Goal: Task Accomplishment & Management: Complete application form

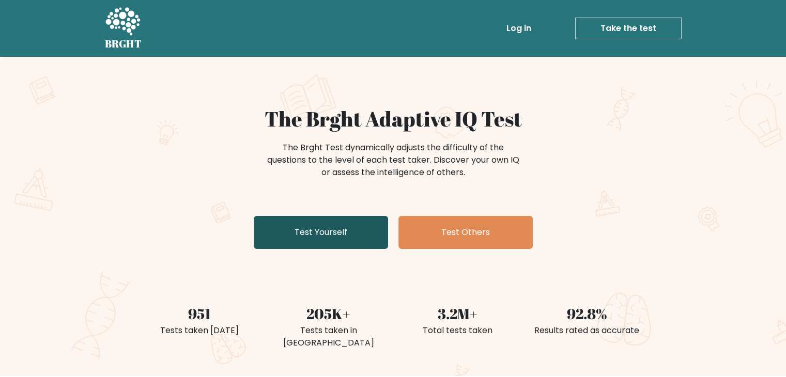
click at [347, 238] on link "Test Yourself" at bounding box center [321, 232] width 134 height 33
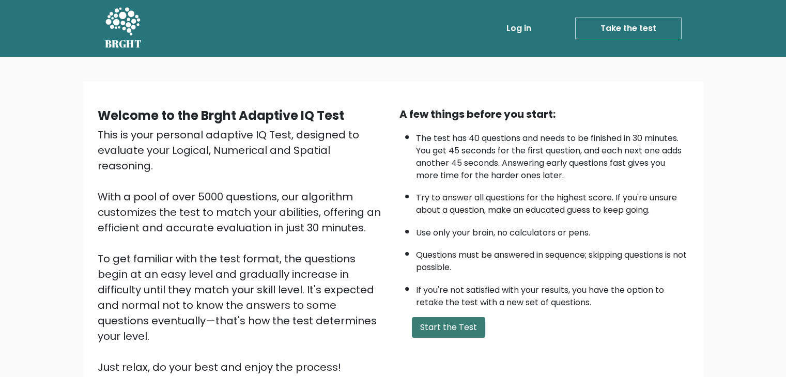
click at [455, 327] on button "Start the Test" at bounding box center [448, 327] width 73 height 21
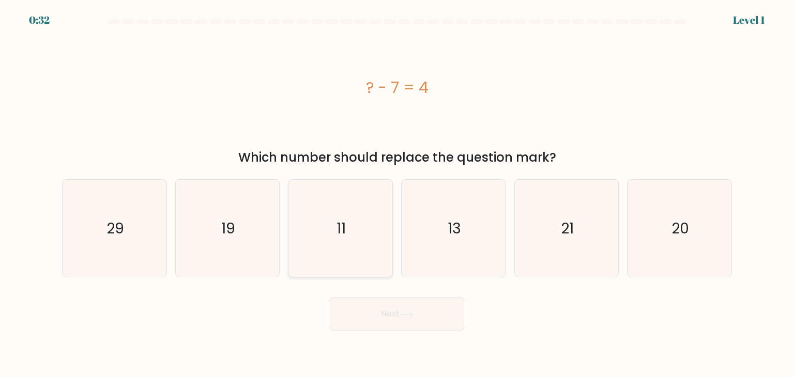
click at [367, 222] on icon "11" at bounding box center [339, 228] width 97 height 97
click at [397, 194] on input "c. 11" at bounding box center [397, 191] width 1 height 5
radio input "true"
click at [403, 321] on button "Next" at bounding box center [397, 314] width 134 height 33
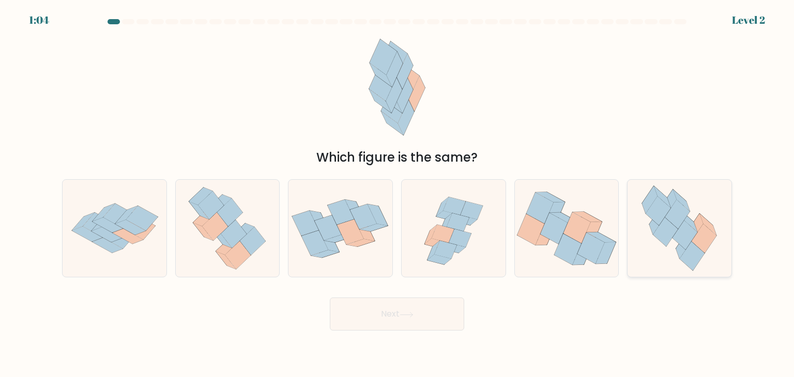
click at [673, 244] on icon at bounding box center [679, 228] width 89 height 97
click at [397, 194] on input "f." at bounding box center [397, 191] width 1 height 5
radio input "true"
click at [431, 323] on button "Next" at bounding box center [397, 314] width 134 height 33
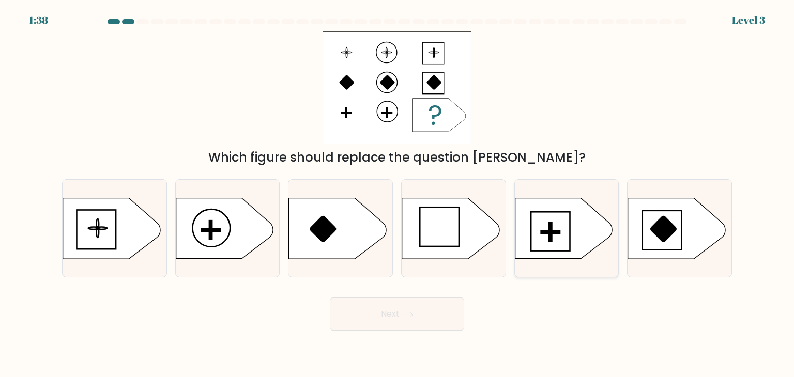
click at [566, 232] on icon at bounding box center [563, 228] width 97 height 60
click at [397, 194] on input "e." at bounding box center [397, 191] width 1 height 5
radio input "true"
click at [422, 314] on button "Next" at bounding box center [397, 314] width 134 height 33
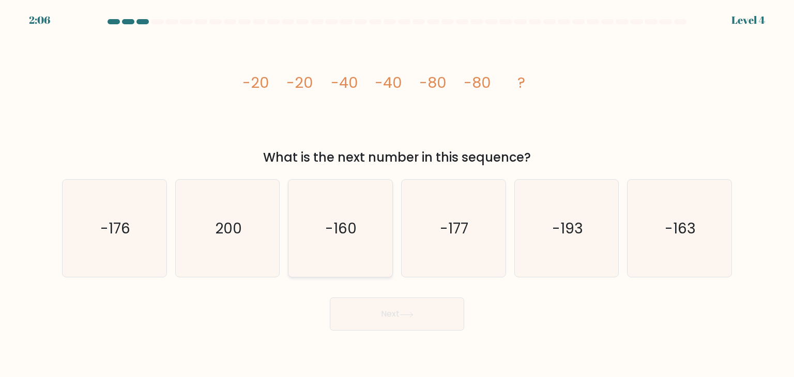
click at [347, 242] on icon "-160" at bounding box center [339, 228] width 97 height 97
click at [397, 194] on input "c. -160" at bounding box center [397, 191] width 1 height 5
radio input "true"
click at [428, 317] on button "Next" at bounding box center [397, 314] width 134 height 33
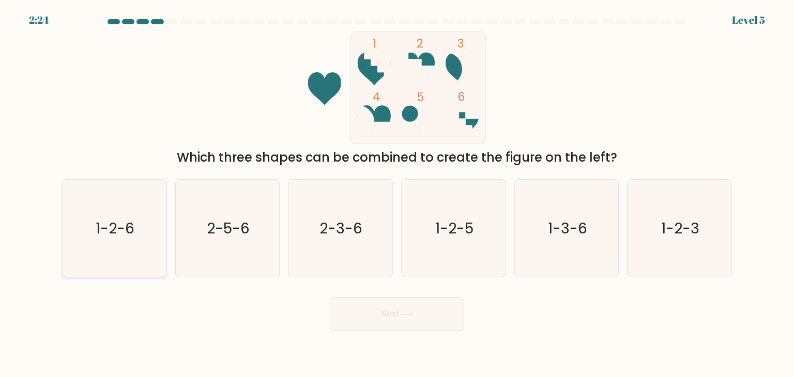
click at [115, 244] on icon "1-2-6" at bounding box center [114, 228] width 97 height 97
click at [397, 194] on input "a. 1-2-6" at bounding box center [397, 191] width 1 height 5
radio input "true"
click at [428, 310] on button "Next" at bounding box center [397, 314] width 134 height 33
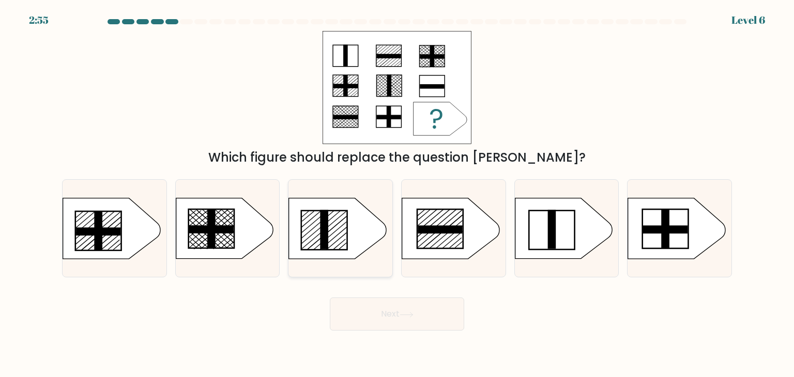
click at [334, 218] on icon at bounding box center [337, 228] width 97 height 60
click at [397, 194] on input "c." at bounding box center [397, 191] width 1 height 5
radio input "true"
click at [413, 312] on icon at bounding box center [406, 315] width 14 height 6
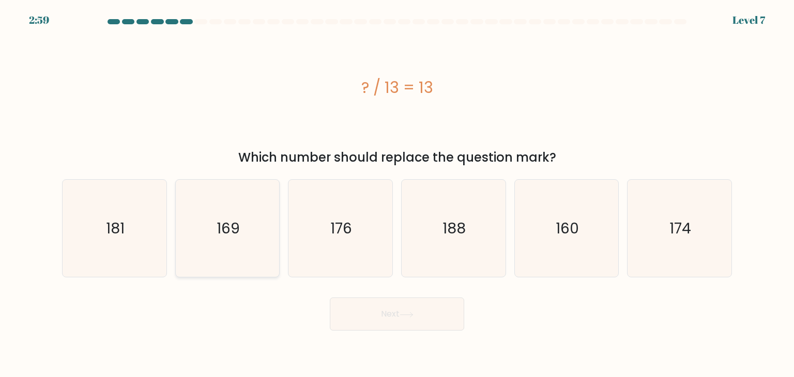
click at [236, 224] on text "169" at bounding box center [228, 228] width 23 height 21
click at [397, 194] on input "b. 169" at bounding box center [397, 191] width 1 height 5
radio input "true"
click at [420, 312] on button "Next" at bounding box center [397, 314] width 134 height 33
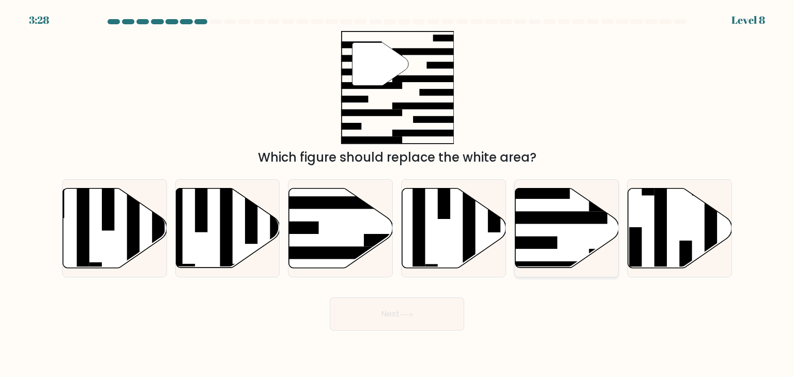
click at [547, 224] on rect at bounding box center [551, 217] width 113 height 12
click at [397, 194] on input "e." at bounding box center [397, 191] width 1 height 5
radio input "true"
click at [422, 319] on button "Next" at bounding box center [397, 314] width 134 height 33
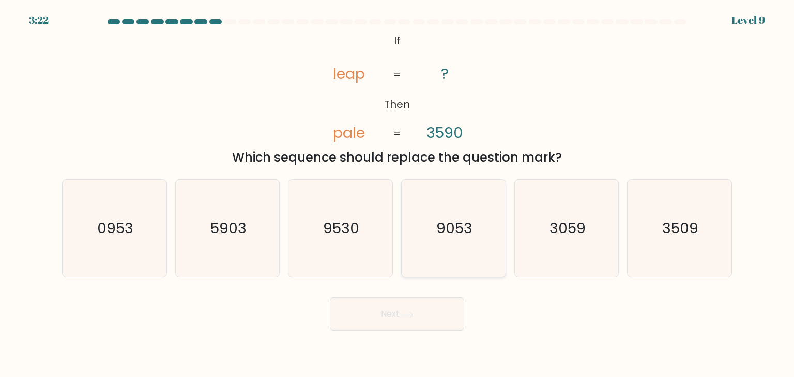
click at [455, 230] on text "9053" at bounding box center [454, 228] width 36 height 21
click at [397, 194] on input "d. 9053" at bounding box center [397, 191] width 1 height 5
radio input "true"
click at [438, 321] on button "Next" at bounding box center [397, 314] width 134 height 33
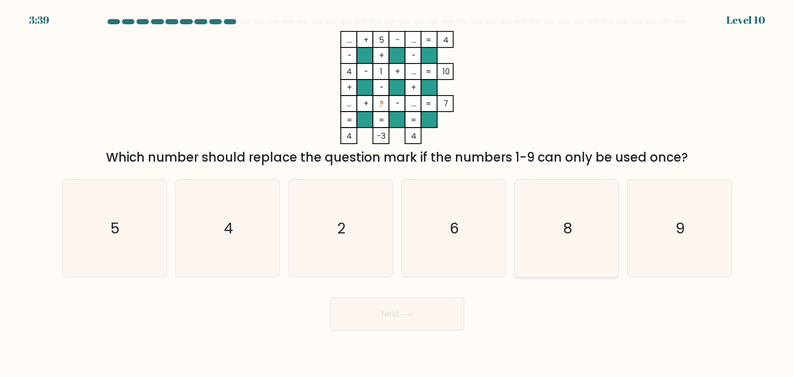
click at [579, 251] on icon "8" at bounding box center [566, 228] width 97 height 97
click at [397, 194] on input "e. 8" at bounding box center [397, 191] width 1 height 5
radio input "true"
click at [372, 319] on button "Next" at bounding box center [397, 314] width 134 height 33
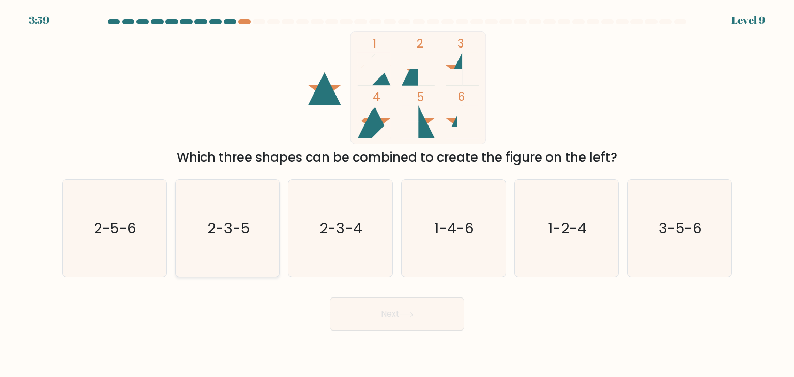
click at [237, 240] on icon "2-3-5" at bounding box center [227, 228] width 97 height 97
click at [397, 194] on input "b. 2-3-5" at bounding box center [397, 191] width 1 height 5
radio input "true"
click at [409, 314] on icon at bounding box center [406, 315] width 14 height 6
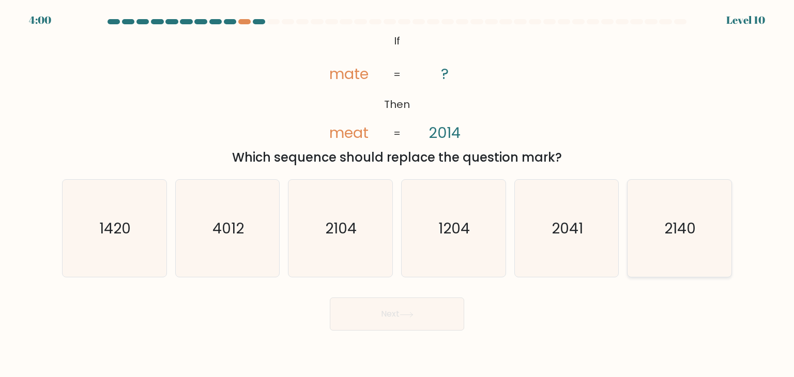
click at [678, 232] on text "2140" at bounding box center [681, 228] width 32 height 21
click at [397, 194] on input "f. 2140" at bounding box center [397, 191] width 1 height 5
radio input "true"
click at [433, 304] on button "Next" at bounding box center [397, 314] width 134 height 33
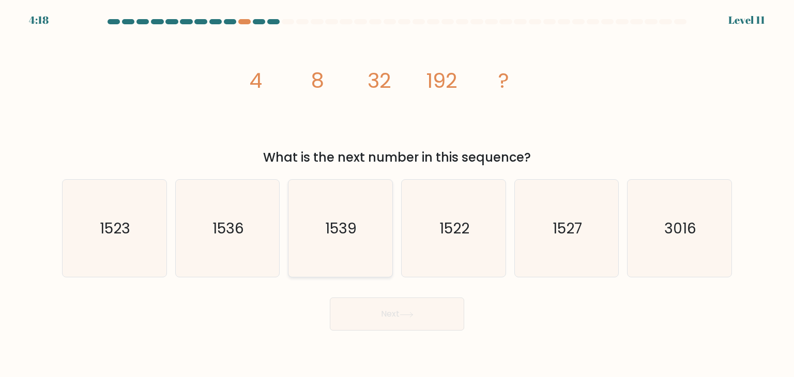
click at [358, 230] on icon "1539" at bounding box center [339, 228] width 97 height 97
click at [397, 194] on input "c. 1539" at bounding box center [397, 191] width 1 height 5
radio input "true"
click at [398, 311] on button "Next" at bounding box center [397, 314] width 134 height 33
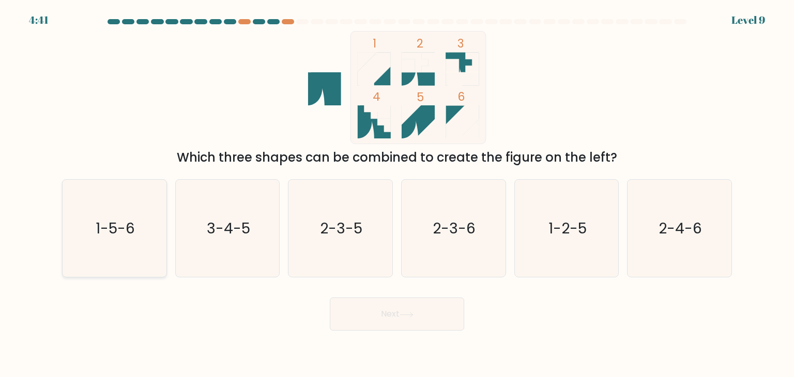
click at [120, 236] on text "1-5-6" at bounding box center [115, 228] width 39 height 21
click at [397, 194] on input "a. 1-5-6" at bounding box center [397, 191] width 1 height 5
radio input "true"
click at [382, 319] on button "Next" at bounding box center [397, 314] width 134 height 33
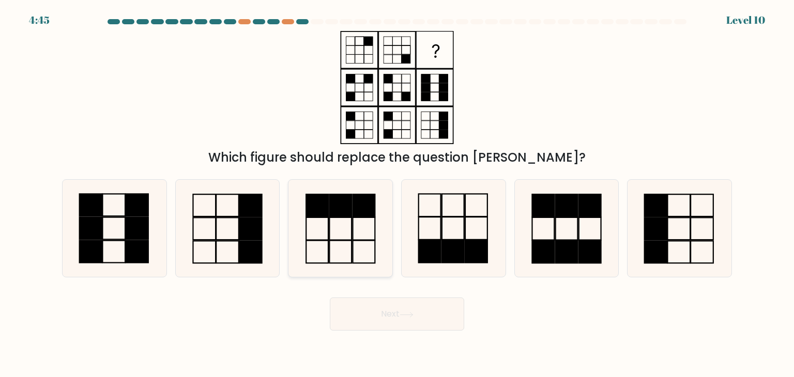
click at [339, 220] on icon at bounding box center [339, 228] width 97 height 97
click at [397, 194] on input "c." at bounding box center [397, 191] width 1 height 5
radio input "true"
click at [439, 309] on button "Next" at bounding box center [397, 314] width 134 height 33
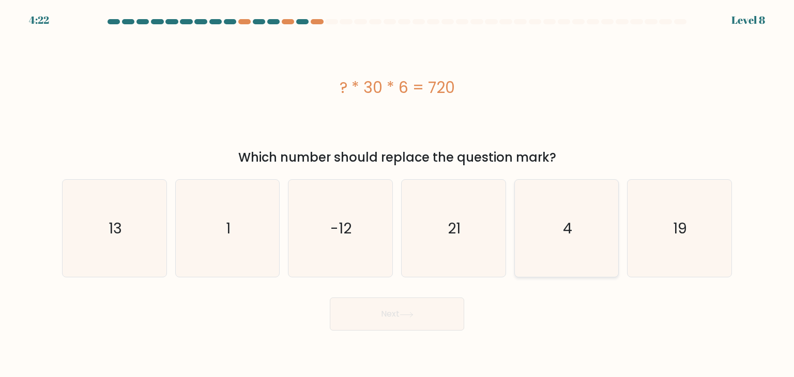
click at [584, 230] on icon "4" at bounding box center [566, 228] width 97 height 97
click at [397, 194] on input "e. 4" at bounding box center [397, 191] width 1 height 5
radio input "true"
click at [434, 315] on button "Next" at bounding box center [397, 314] width 134 height 33
click at [435, 313] on button "Next" at bounding box center [397, 314] width 134 height 33
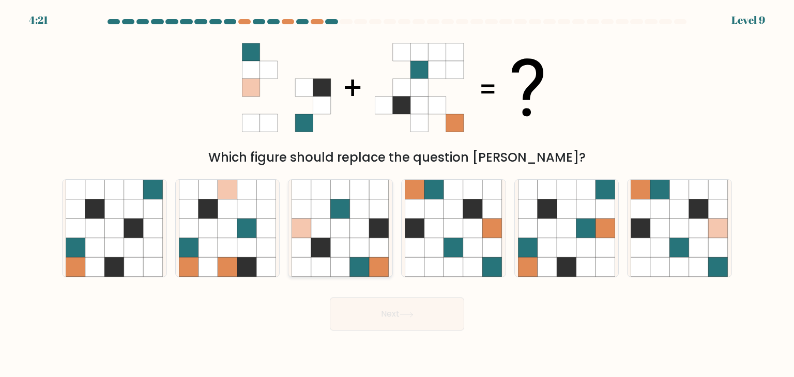
click at [348, 241] on icon at bounding box center [341, 248] width 20 height 20
click at [397, 194] on input "c." at bounding box center [397, 191] width 1 height 5
radio input "true"
click at [454, 317] on button "Next" at bounding box center [397, 314] width 134 height 33
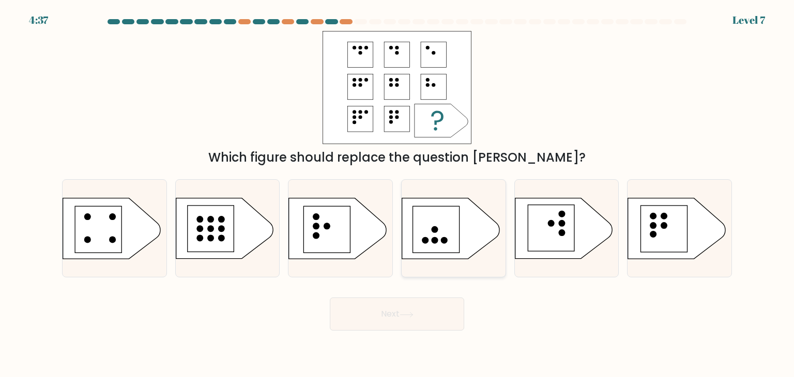
click at [443, 238] on circle at bounding box center [444, 240] width 7 height 7
click at [397, 194] on input "d." at bounding box center [397, 191] width 1 height 5
radio input "true"
click at [430, 309] on button "Next" at bounding box center [397, 314] width 134 height 33
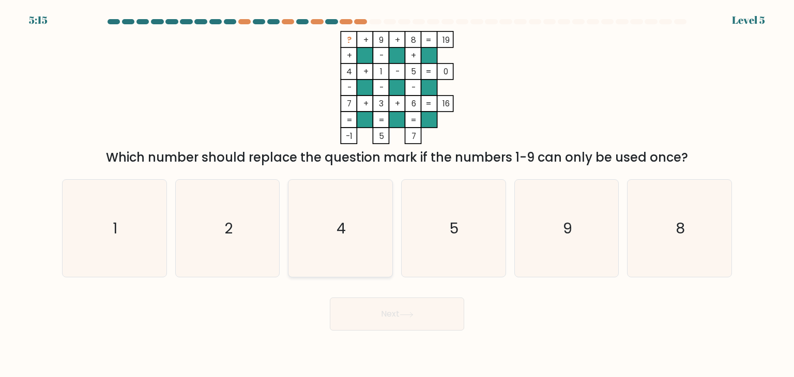
click at [332, 233] on icon "4" at bounding box center [339, 228] width 97 height 97
click at [397, 194] on input "c. 4" at bounding box center [397, 191] width 1 height 5
radio input "true"
click at [423, 319] on button "Next" at bounding box center [397, 314] width 134 height 33
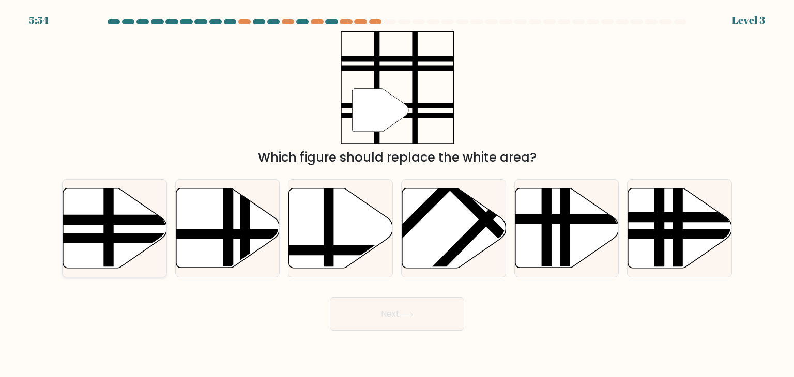
click at [102, 191] on icon at bounding box center [115, 229] width 104 height 80
click at [397, 191] on input "a." at bounding box center [397, 191] width 1 height 5
radio input "true"
click at [439, 319] on button "Next" at bounding box center [397, 314] width 134 height 33
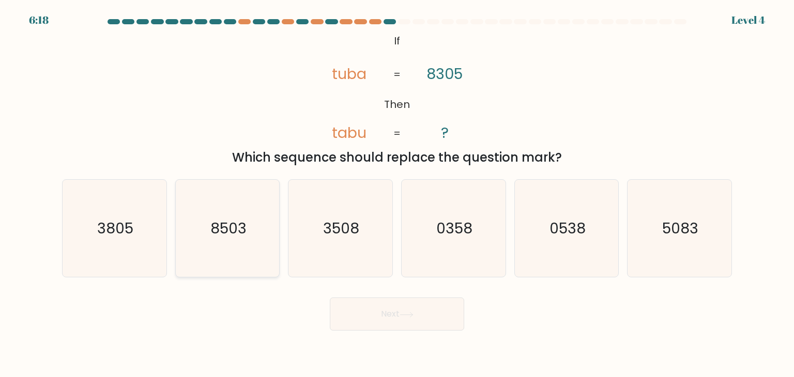
click at [241, 225] on text "8503" at bounding box center [228, 228] width 36 height 21
click at [397, 194] on input "b. 8503" at bounding box center [397, 191] width 1 height 5
radio input "true"
click at [391, 306] on button "Next" at bounding box center [397, 314] width 134 height 33
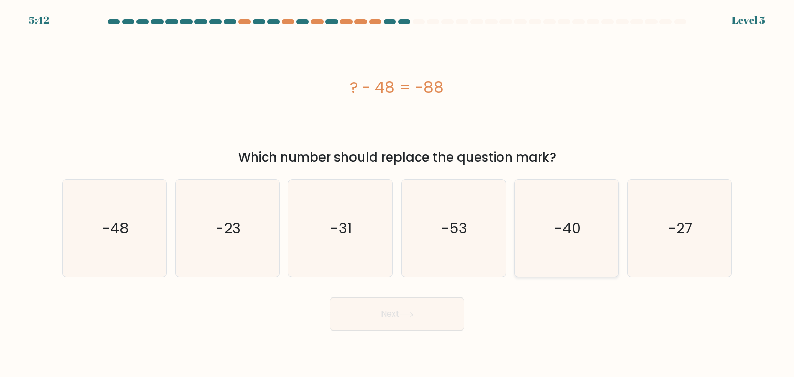
click at [551, 229] on icon "-40" at bounding box center [566, 228] width 97 height 97
click at [397, 194] on input "e. -40" at bounding box center [397, 191] width 1 height 5
radio input "true"
click at [410, 316] on icon at bounding box center [406, 315] width 14 height 6
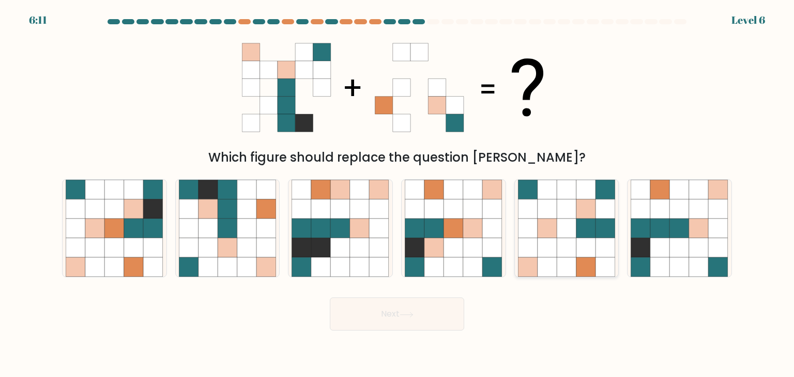
click at [588, 238] on icon at bounding box center [586, 248] width 20 height 20
click at [397, 194] on input "e." at bounding box center [397, 191] width 1 height 5
radio input "true"
click at [421, 311] on button "Next" at bounding box center [397, 314] width 134 height 33
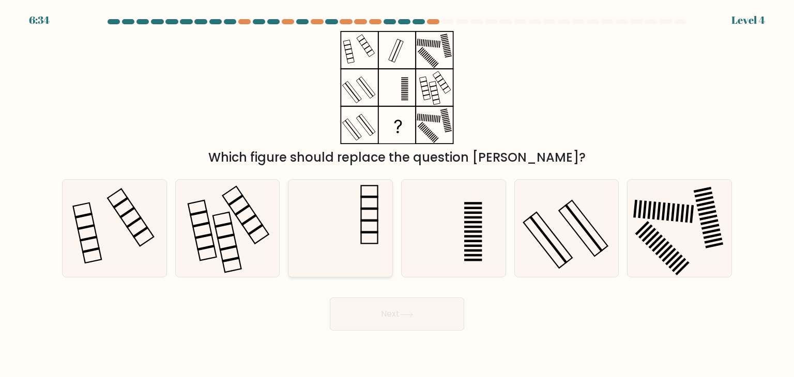
click at [351, 245] on icon at bounding box center [339, 228] width 97 height 97
click at [397, 194] on input "c." at bounding box center [397, 191] width 1 height 5
radio input "true"
click at [405, 321] on button "Next" at bounding box center [397, 314] width 134 height 33
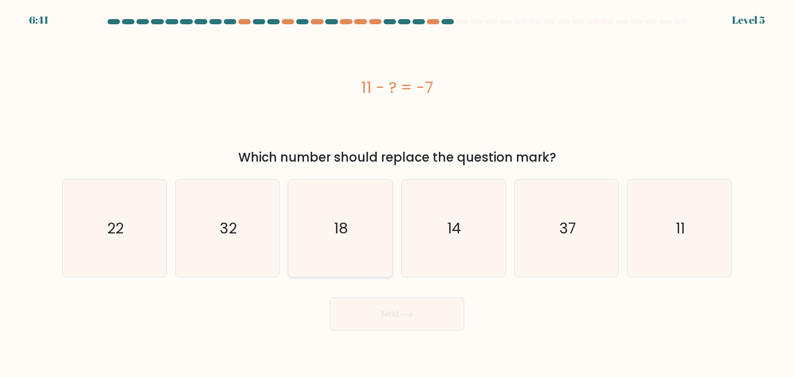
click at [360, 234] on icon "18" at bounding box center [339, 228] width 97 height 97
click at [397, 194] on input "c. 18" at bounding box center [397, 191] width 1 height 5
radio input "true"
click at [410, 318] on button "Next" at bounding box center [397, 314] width 134 height 33
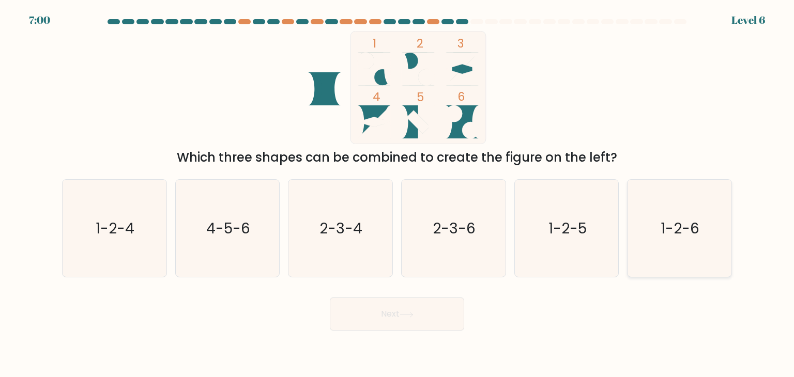
click at [682, 239] on icon "1-2-6" at bounding box center [678, 228] width 97 height 97
click at [397, 194] on input "f. 1-2-6" at bounding box center [397, 191] width 1 height 5
radio input "true"
click at [409, 315] on icon at bounding box center [406, 315] width 14 height 6
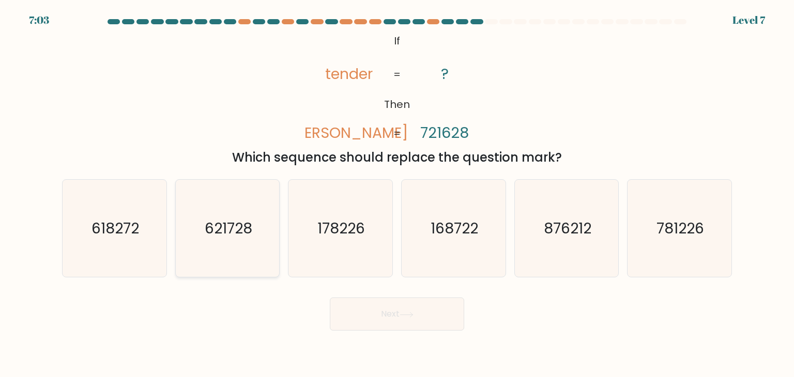
click at [215, 232] on text "621728" at bounding box center [229, 228] width 48 height 21
click at [397, 194] on input "b. 621728" at bounding box center [397, 191] width 1 height 5
radio input "true"
click at [445, 320] on button "Next" at bounding box center [397, 314] width 134 height 33
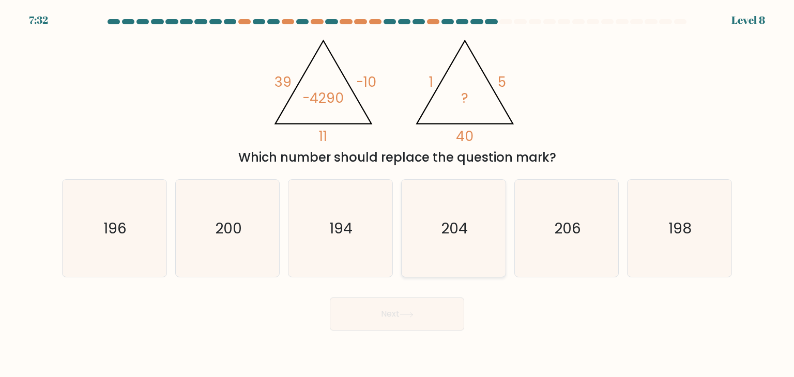
click at [427, 234] on icon "204" at bounding box center [453, 228] width 97 height 97
click at [397, 194] on input "d. 204" at bounding box center [397, 191] width 1 height 5
radio input "true"
click at [429, 313] on button "Next" at bounding box center [397, 314] width 134 height 33
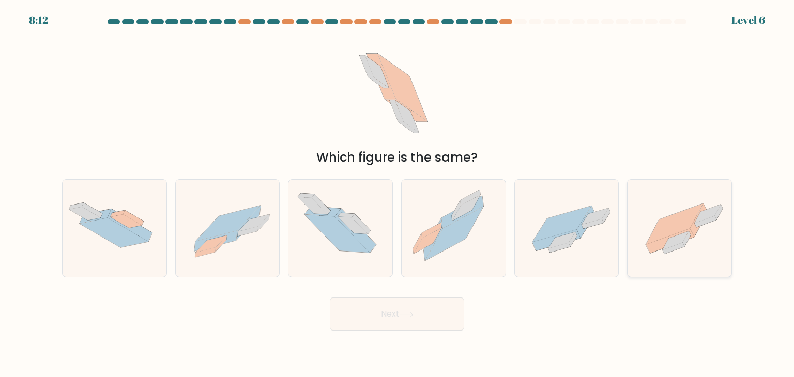
click at [686, 235] on icon at bounding box center [675, 241] width 26 height 19
click at [397, 194] on input "f." at bounding box center [397, 191] width 1 height 5
radio input "true"
click at [427, 331] on body "8:12 Level 6" at bounding box center [397, 188] width 794 height 377
click at [432, 316] on button "Next" at bounding box center [397, 314] width 134 height 33
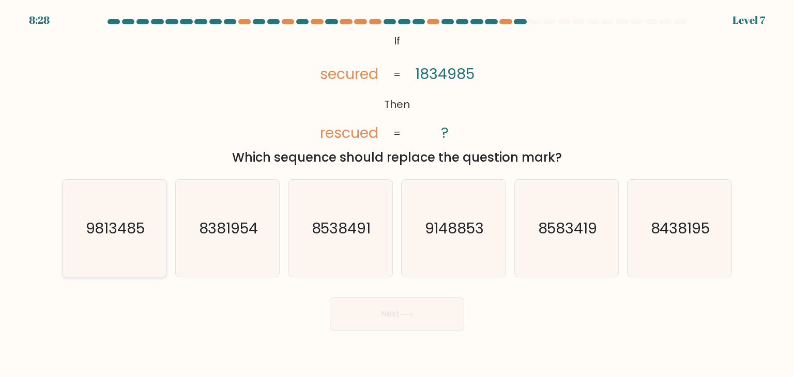
click at [112, 217] on icon "9813485" at bounding box center [114, 228] width 97 height 97
click at [397, 194] on input "a. 9813485" at bounding box center [397, 191] width 1 height 5
radio input "true"
click at [407, 315] on icon at bounding box center [406, 315] width 14 height 6
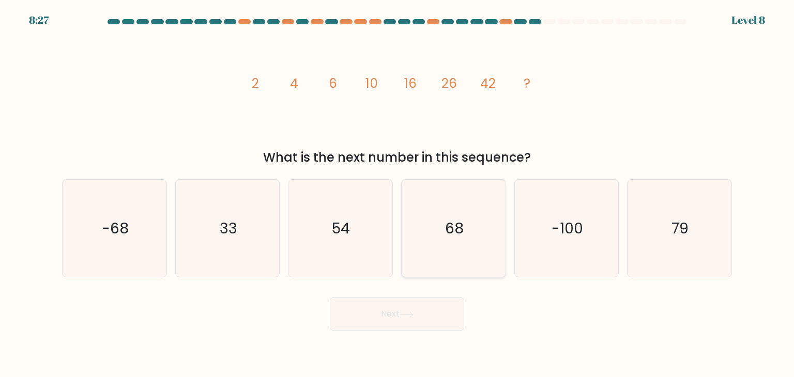
click at [455, 247] on icon "68" at bounding box center [453, 228] width 97 height 97
click at [397, 194] on input "d. 68" at bounding box center [397, 191] width 1 height 5
radio input "true"
click at [438, 315] on button "Next" at bounding box center [397, 314] width 134 height 33
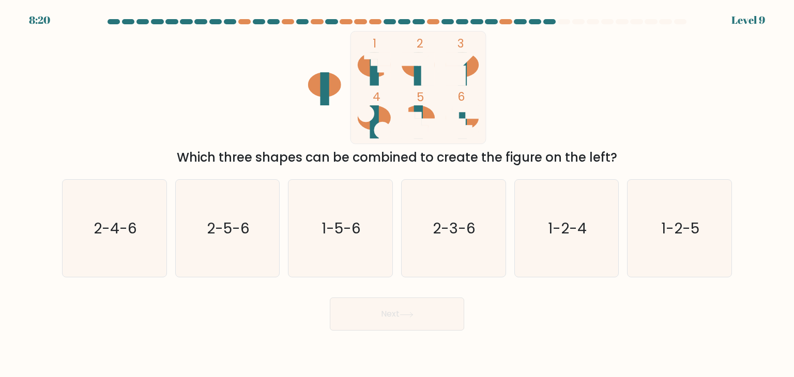
drag, startPoint x: 345, startPoint y: 224, endPoint x: 365, endPoint y: 284, distance: 63.7
click at [344, 221] on text "1-5-6" at bounding box center [341, 228] width 39 height 21
click at [397, 194] on input "c. 1-5-6" at bounding box center [397, 191] width 1 height 5
radio input "true"
click at [375, 301] on button "Next" at bounding box center [397, 314] width 134 height 33
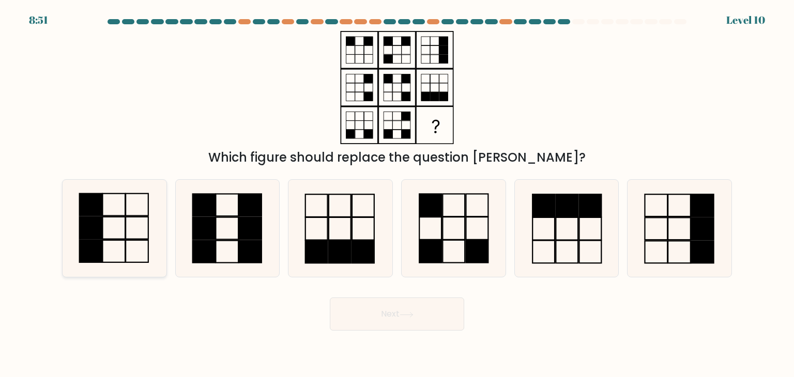
drag, startPoint x: 117, startPoint y: 233, endPoint x: 145, endPoint y: 240, distance: 28.5
click at [116, 233] on icon at bounding box center [114, 228] width 97 height 97
click at [397, 194] on input "a." at bounding box center [397, 191] width 1 height 5
radio input "true"
click at [407, 316] on icon at bounding box center [406, 315] width 14 height 6
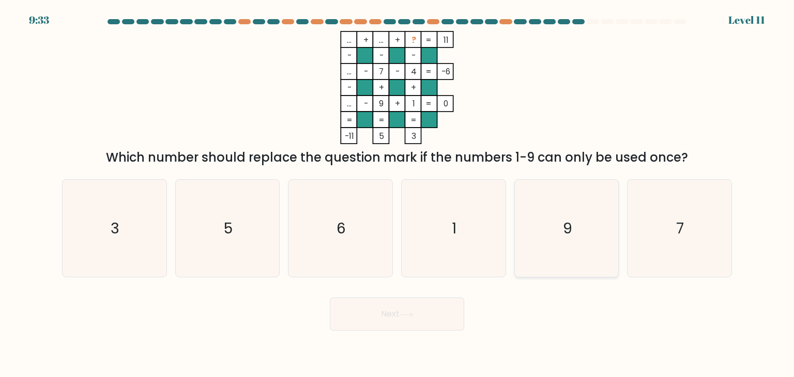
click at [546, 226] on icon "9" at bounding box center [566, 228] width 97 height 97
click at [397, 194] on input "e. 9" at bounding box center [397, 191] width 1 height 5
radio input "true"
click at [424, 320] on button "Next" at bounding box center [397, 314] width 134 height 33
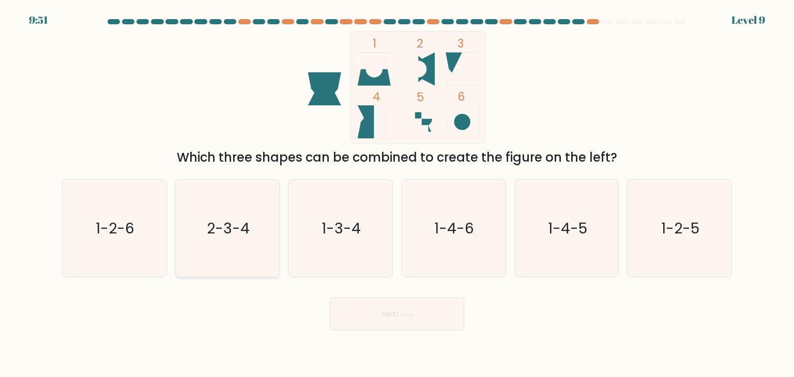
drag, startPoint x: 104, startPoint y: 240, endPoint x: 190, endPoint y: 259, distance: 87.9
click at [104, 238] on icon "1-2-6" at bounding box center [114, 228] width 97 height 97
click at [397, 194] on input "a. 1-2-6" at bounding box center [397, 191] width 1 height 5
radio input "true"
click at [435, 306] on button "Next" at bounding box center [397, 314] width 134 height 33
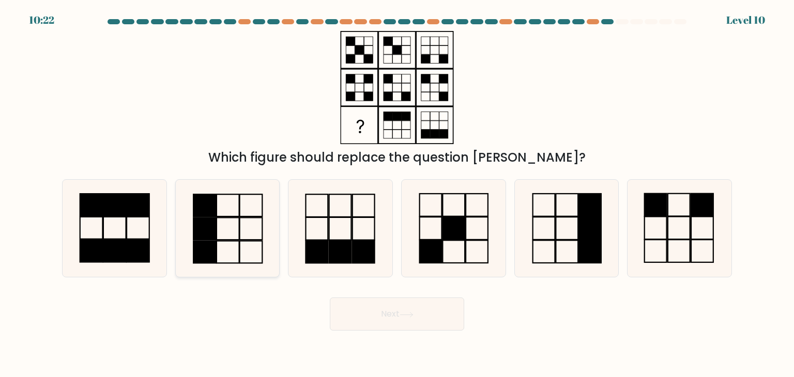
click at [254, 230] on icon at bounding box center [227, 228] width 97 height 97
click at [397, 194] on input "b." at bounding box center [397, 191] width 1 height 5
radio input "true"
click at [223, 232] on icon at bounding box center [227, 228] width 96 height 96
click at [397, 194] on input "b." at bounding box center [397, 191] width 1 height 5
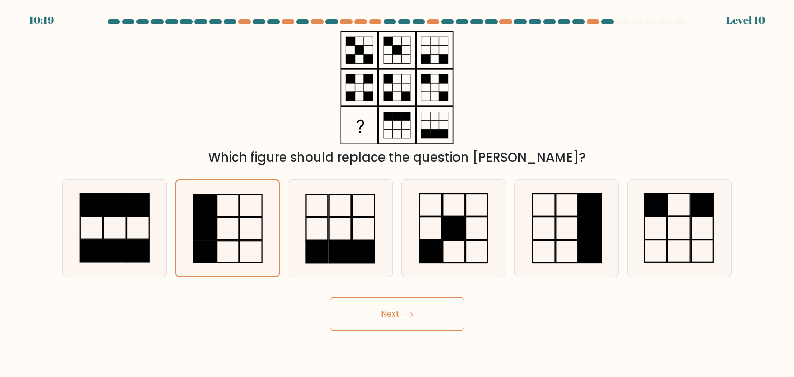
click at [408, 316] on icon at bounding box center [406, 315] width 14 height 6
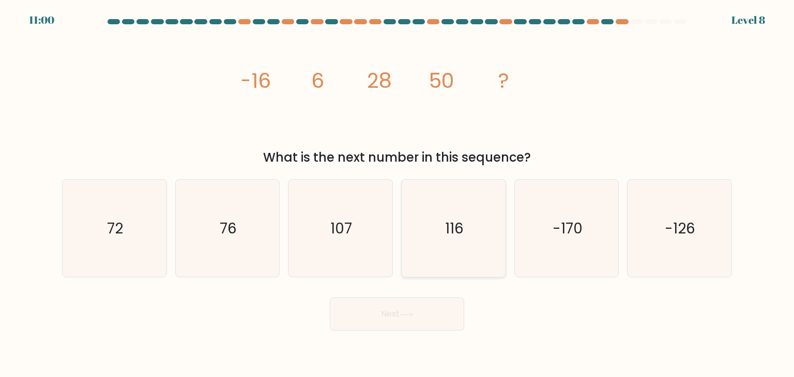
click at [472, 225] on icon "116" at bounding box center [453, 228] width 97 height 97
click at [397, 194] on input "d. 116" at bounding box center [397, 191] width 1 height 5
radio input "true"
click at [435, 311] on button "Next" at bounding box center [397, 314] width 134 height 33
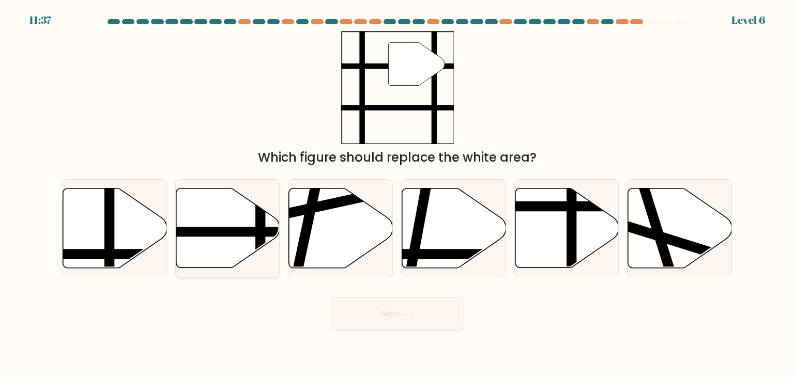
click at [206, 221] on icon at bounding box center [228, 229] width 104 height 80
click at [397, 194] on input "b." at bounding box center [397, 191] width 1 height 5
radio input "true"
click at [446, 324] on button "Next" at bounding box center [397, 314] width 134 height 33
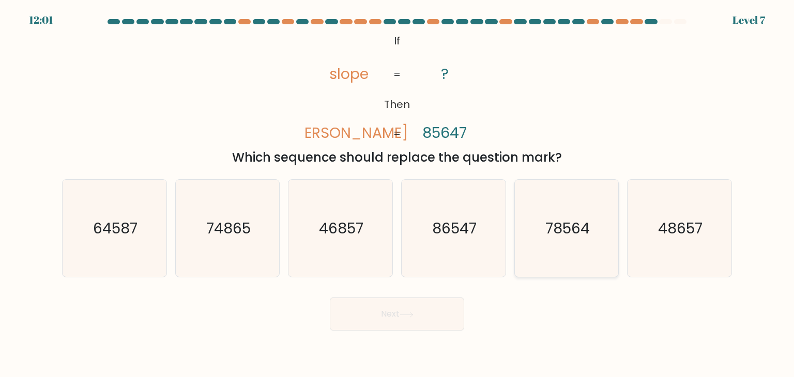
click at [579, 208] on icon "78564" at bounding box center [566, 228] width 97 height 97
click at [397, 194] on input "e. 78564" at bounding box center [397, 191] width 1 height 5
radio input "true"
click at [391, 315] on button "Next" at bounding box center [397, 314] width 134 height 33
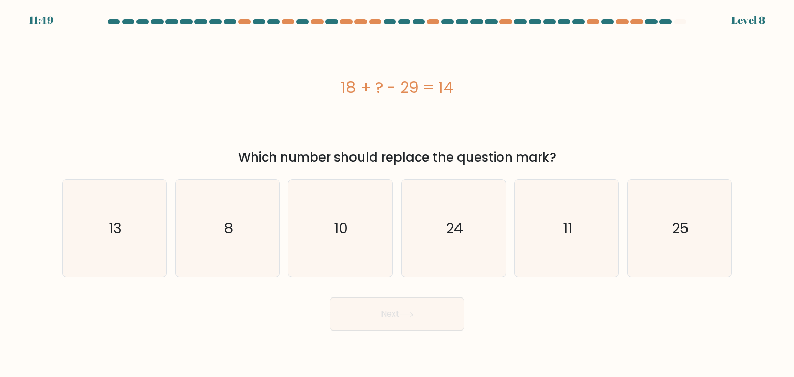
drag, startPoint x: 624, startPoint y: 37, endPoint x: 688, endPoint y: 85, distance: 80.1
click at [289, 83] on form "a. 8" at bounding box center [397, 175] width 794 height 312
click at [689, 252] on icon "25" at bounding box center [678, 228] width 97 height 97
click at [397, 194] on input "f. 25" at bounding box center [397, 191] width 1 height 5
radio input "true"
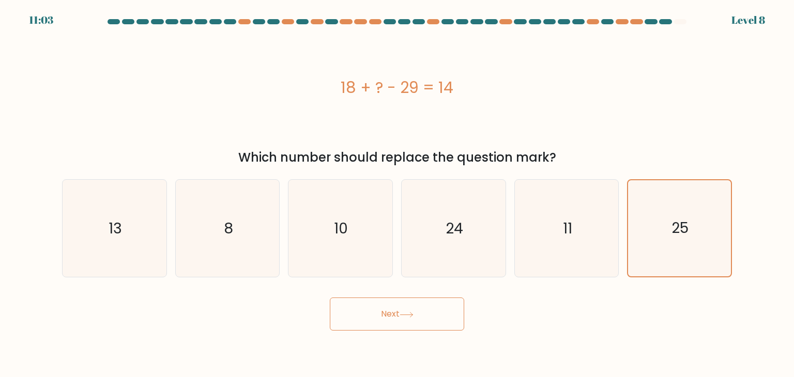
click at [431, 321] on button "Next" at bounding box center [397, 314] width 134 height 33
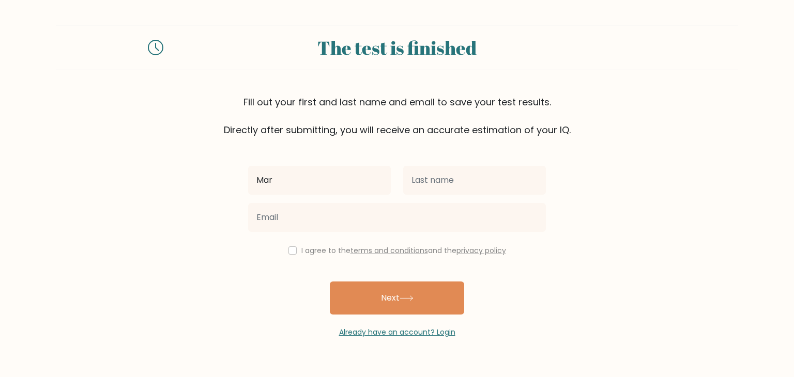
type input "Mari Leisa Paracad"
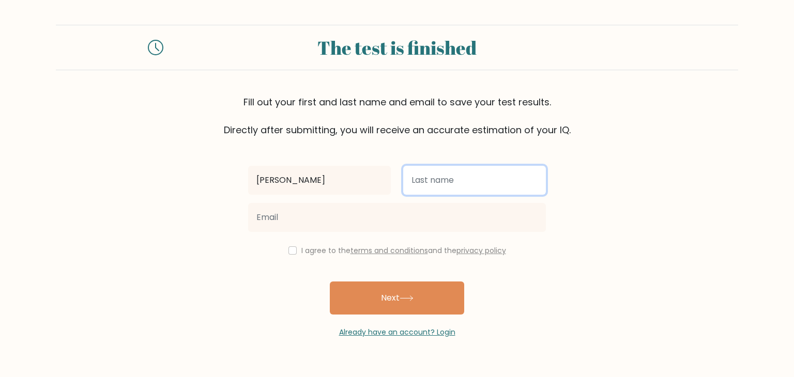
click at [424, 177] on input "text" at bounding box center [474, 180] width 143 height 29
type input "Paracad"
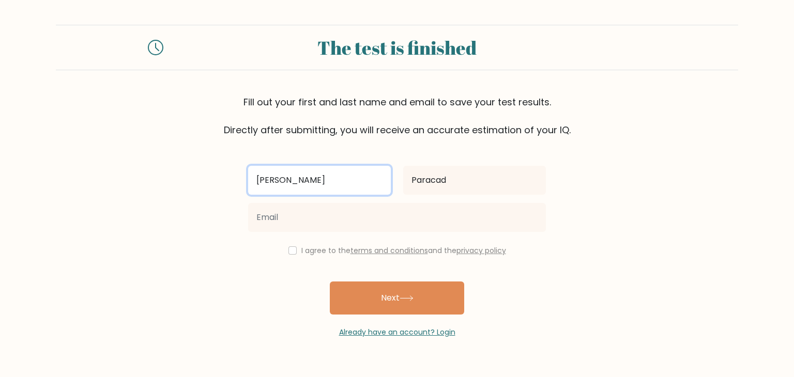
click at [360, 184] on input "[PERSON_NAME]" at bounding box center [319, 180] width 143 height 29
type input "[PERSON_NAME]"
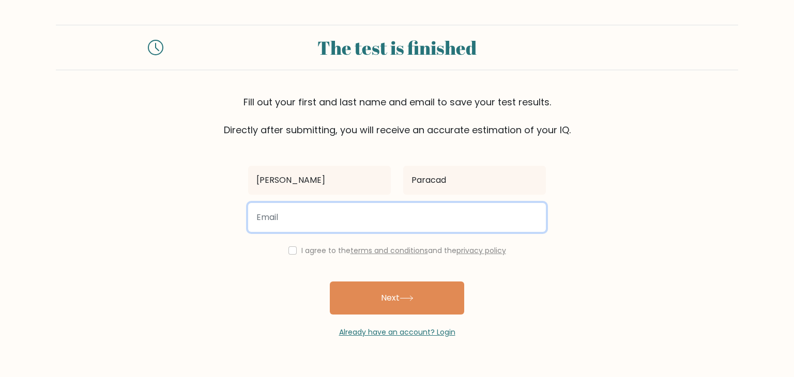
click at [418, 220] on input "email" at bounding box center [397, 217] width 298 height 29
type input "paracadmarileisa@gmail.com"
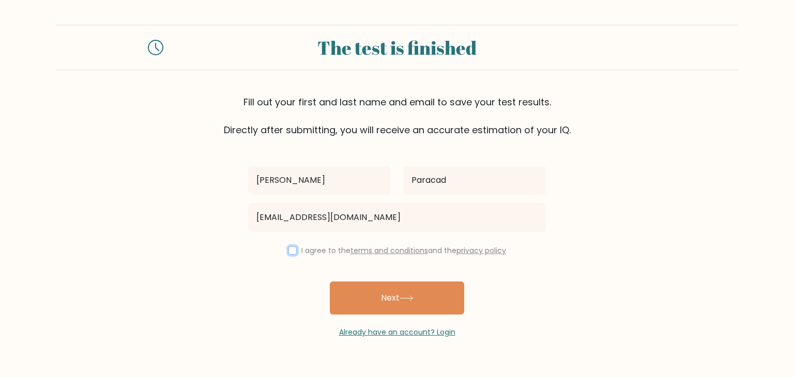
click at [289, 246] on input "checkbox" at bounding box center [292, 250] width 8 height 8
checkbox input "true"
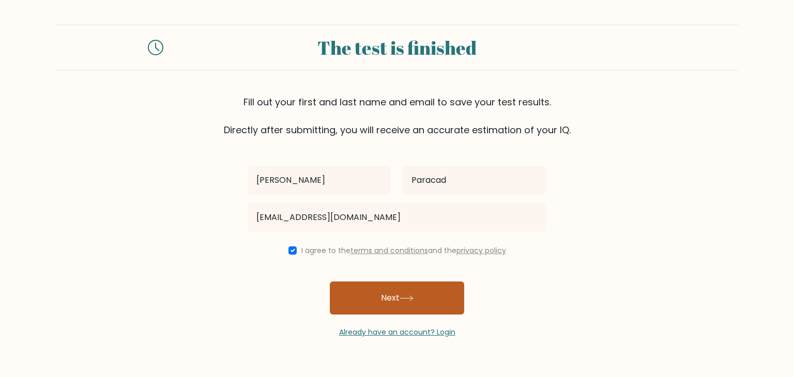
click at [401, 301] on button "Next" at bounding box center [397, 298] width 134 height 33
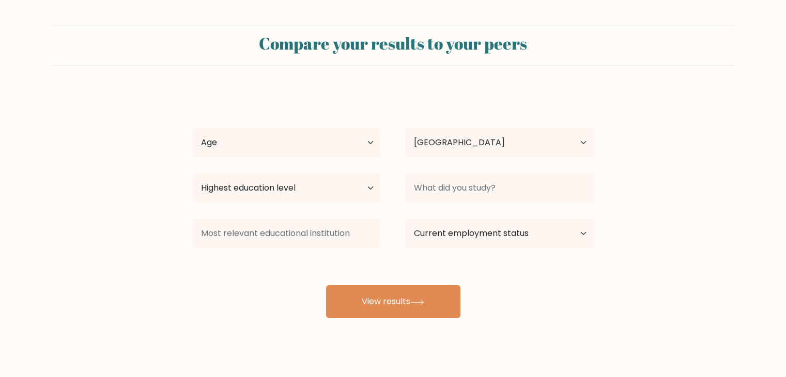
select select "PH"
click at [341, 131] on select "Age Under [DEMOGRAPHIC_DATA] [DEMOGRAPHIC_DATA] [DEMOGRAPHIC_DATA] [DEMOGRAPHIC…" at bounding box center [287, 142] width 188 height 29
select select "35_44"
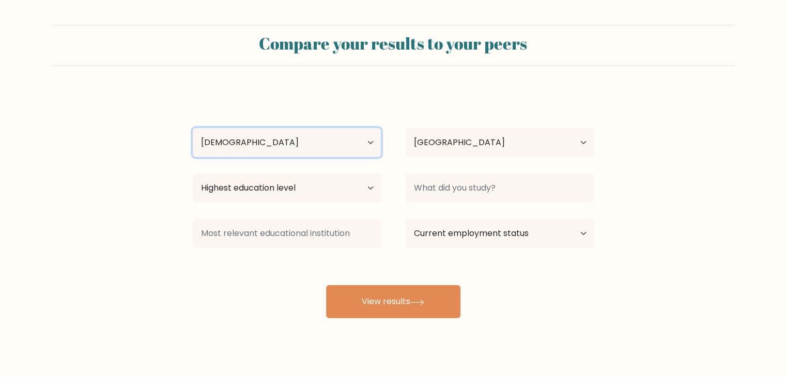
click at [193, 128] on select "Age Under [DEMOGRAPHIC_DATA] [DEMOGRAPHIC_DATA] [DEMOGRAPHIC_DATA] [DEMOGRAPHIC…" at bounding box center [287, 142] width 188 height 29
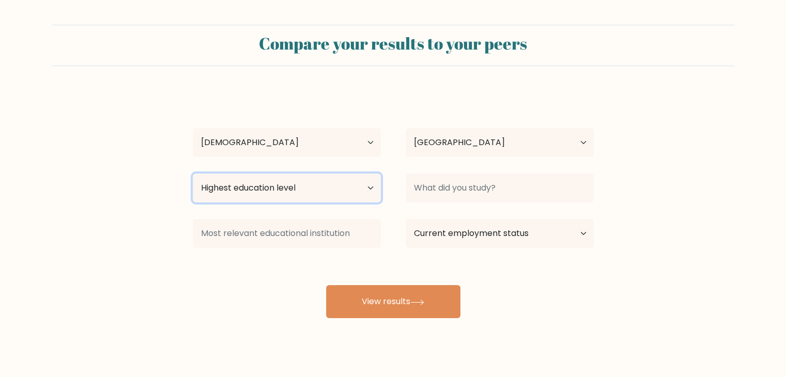
click at [329, 194] on select "Highest education level No schooling Primary Lower Secondary Upper Secondary Oc…" at bounding box center [287, 188] width 188 height 29
select select "bachelors_degree"
click at [193, 174] on select "Highest education level No schooling Primary Lower Secondary Upper Secondary Oc…" at bounding box center [287, 188] width 188 height 29
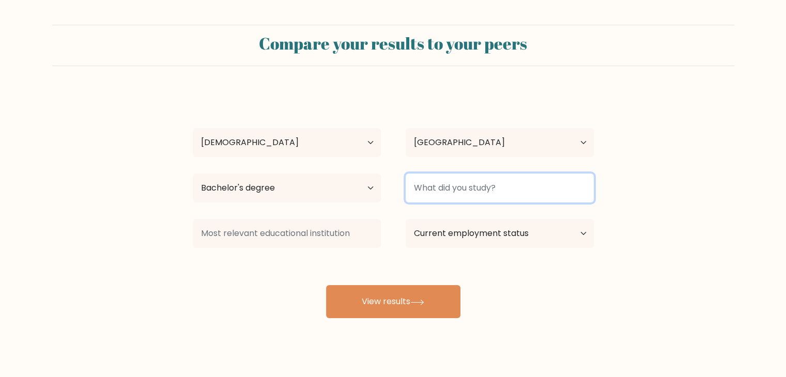
click at [466, 182] on input at bounding box center [500, 188] width 188 height 29
click at [461, 189] on input at bounding box center [500, 188] width 188 height 29
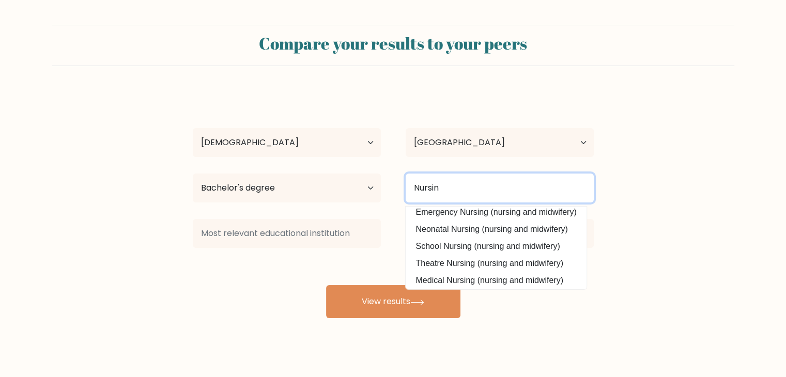
scroll to position [93, 0]
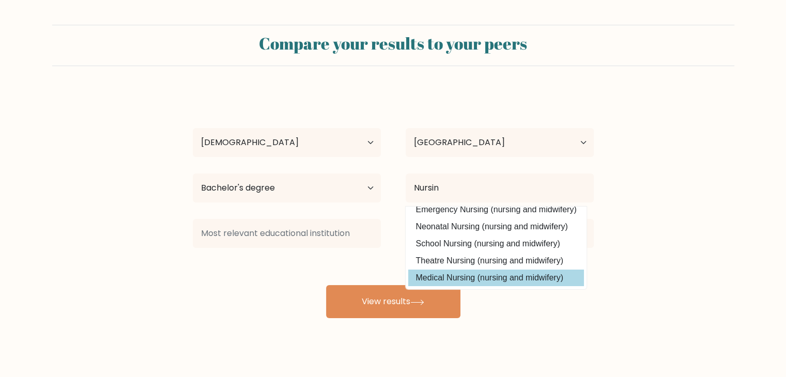
click at [480, 282] on div "Mari Leisa Paracad Age Under 18 years old 18-24 years old 25-34 years old 35-44…" at bounding box center [393, 204] width 413 height 227
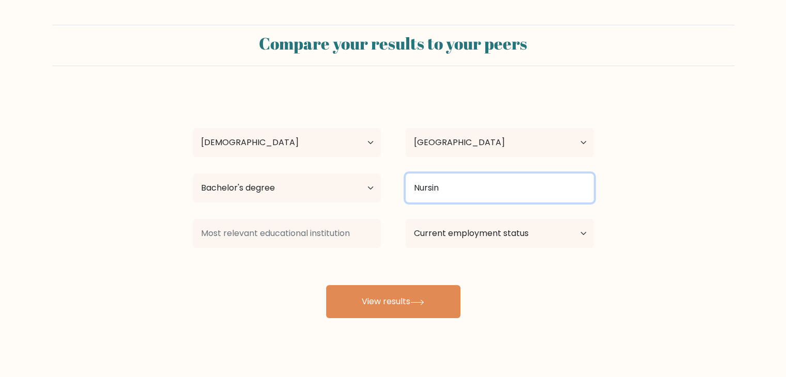
click at [451, 188] on input "Nursin" at bounding box center [500, 188] width 188 height 29
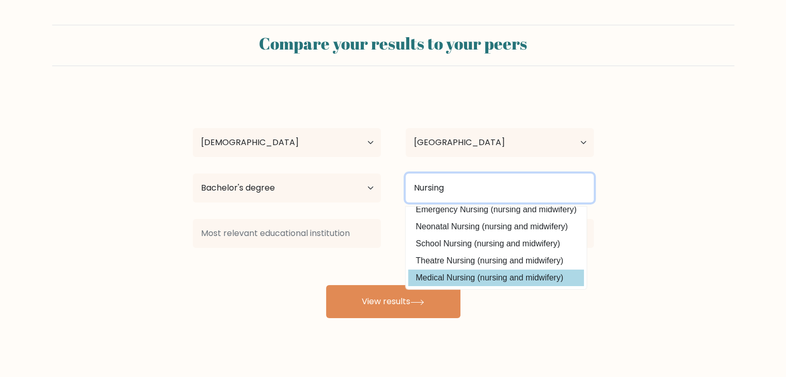
type input "Nursing"
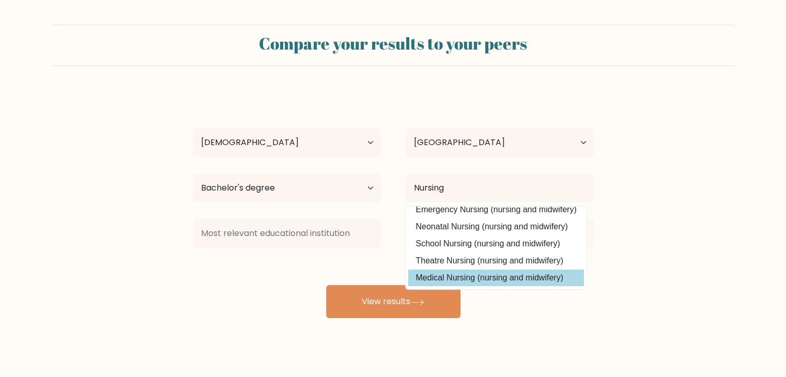
click at [489, 276] on div "Mari Leisa Paracad Age Under 18 years old 18-24 years old 25-34 years old 35-44…" at bounding box center [393, 204] width 413 height 227
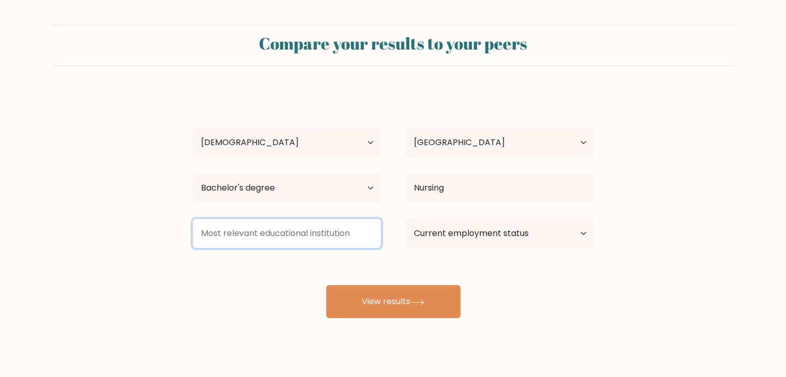
click at [305, 231] on input at bounding box center [287, 233] width 188 height 29
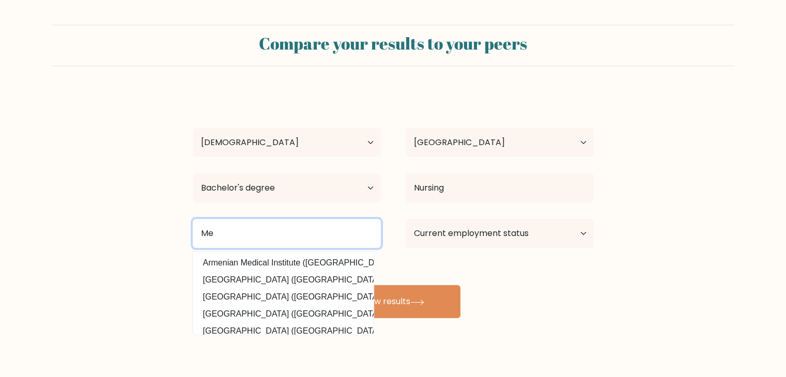
type input "M"
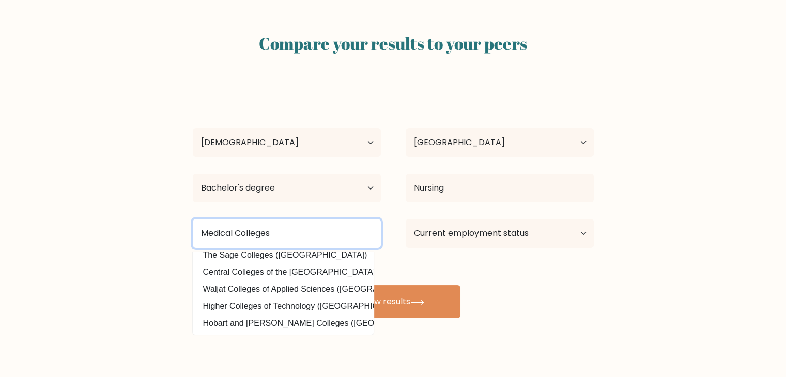
scroll to position [101, 0]
click at [300, 238] on input "Medical Colleges" at bounding box center [287, 233] width 188 height 29
drag, startPoint x: 300, startPoint y: 238, endPoint x: 256, endPoint y: 208, distance: 52.7
click at [151, 228] on form "Compare your results to your peers Mari Leisa Paracad Age Under 18 years old 18…" at bounding box center [393, 172] width 786 height 294
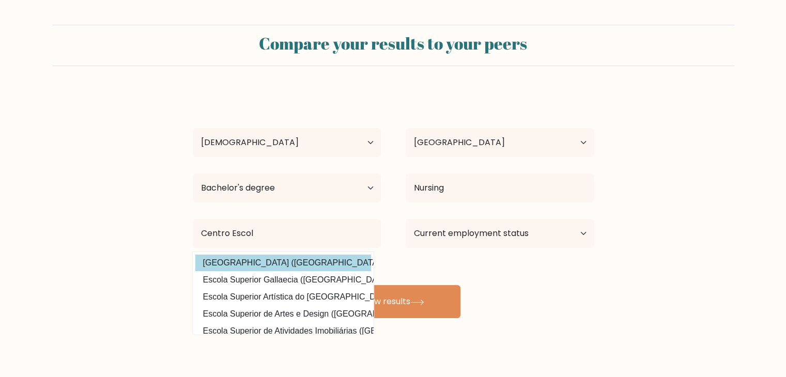
click at [265, 263] on div "Mari Leisa Paracad Age Under 18 years old 18-24 years old 25-34 years old 35-44…" at bounding box center [393, 204] width 413 height 227
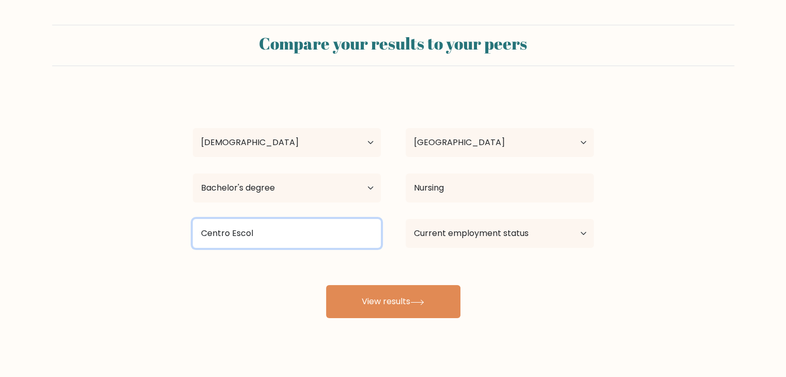
click at [310, 237] on input "Centro Escol" at bounding box center [287, 233] width 188 height 29
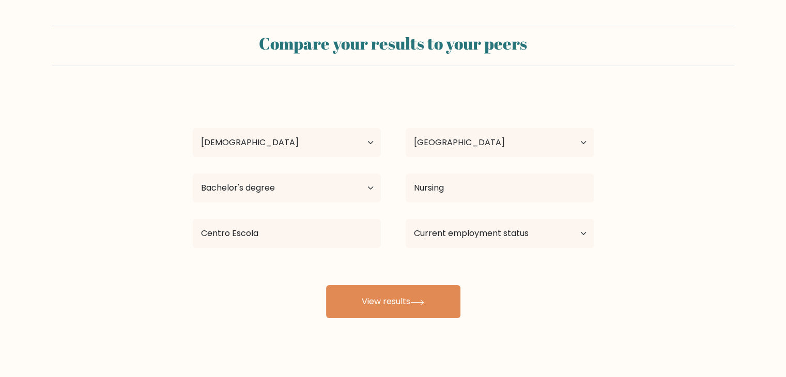
click at [306, 257] on div "Mari Leisa Paracad Age Under 18 years old 18-24 years old 25-34 years old 35-44…" at bounding box center [393, 204] width 413 height 227
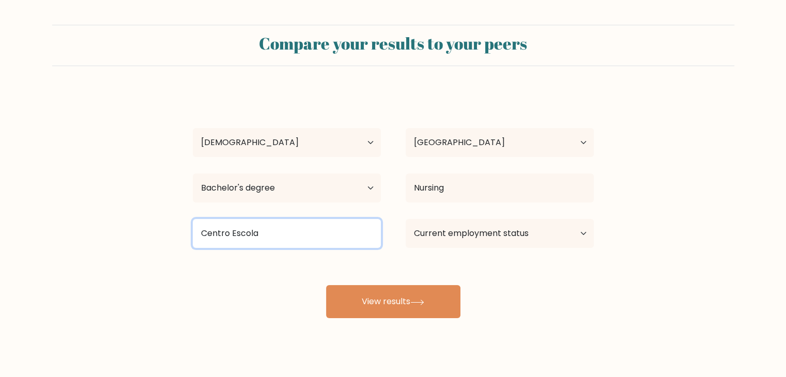
click at [291, 238] on input "Centro Escola" at bounding box center [287, 233] width 188 height 29
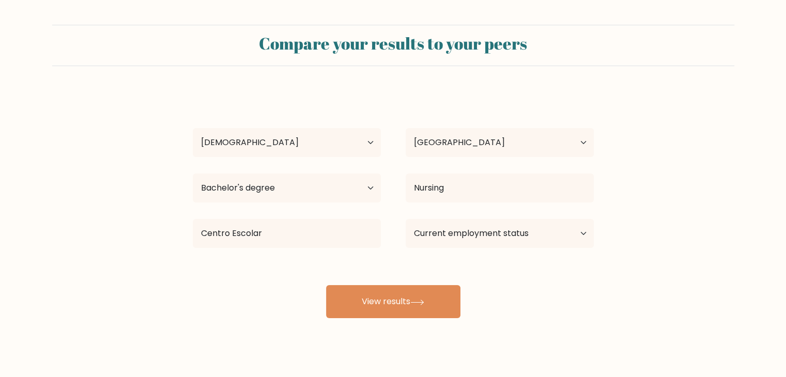
click at [306, 265] on div "Mari Leisa Paracad Age Under 18 years old 18-24 years old 25-34 years old 35-44…" at bounding box center [393, 204] width 413 height 227
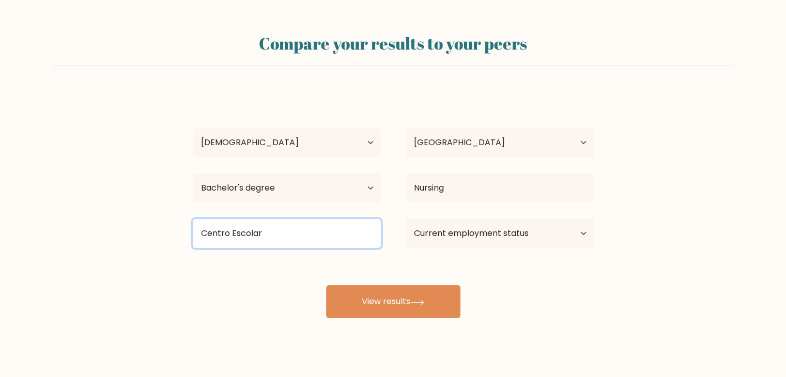
click at [273, 224] on input "Centro Escolar" at bounding box center [287, 233] width 188 height 29
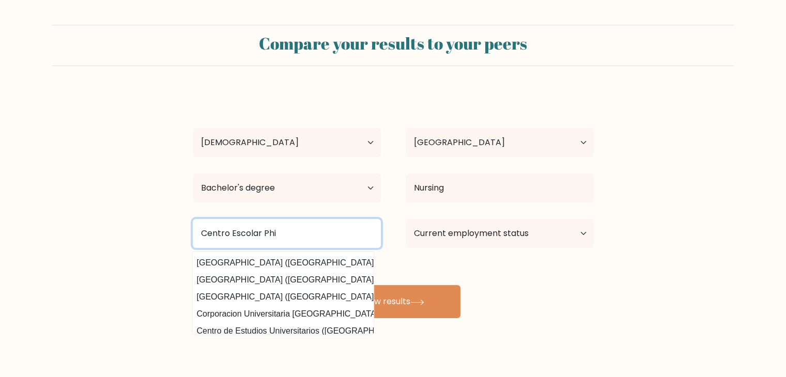
scroll to position [0, 66]
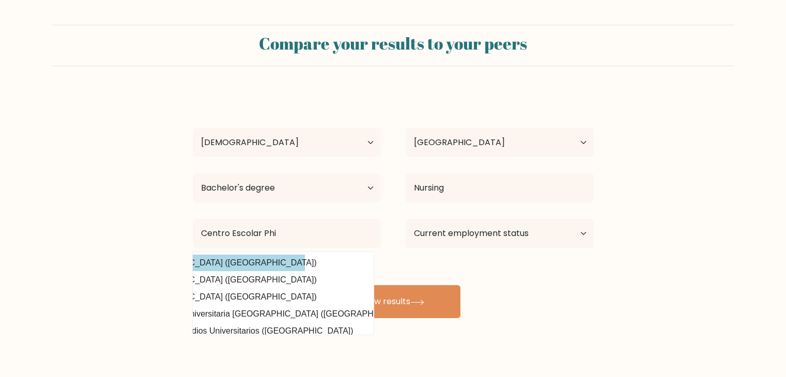
click at [258, 257] on div "Mari Leisa Paracad Age Under 18 years old 18-24 years old 25-34 years old 35-44…" at bounding box center [393, 204] width 413 height 227
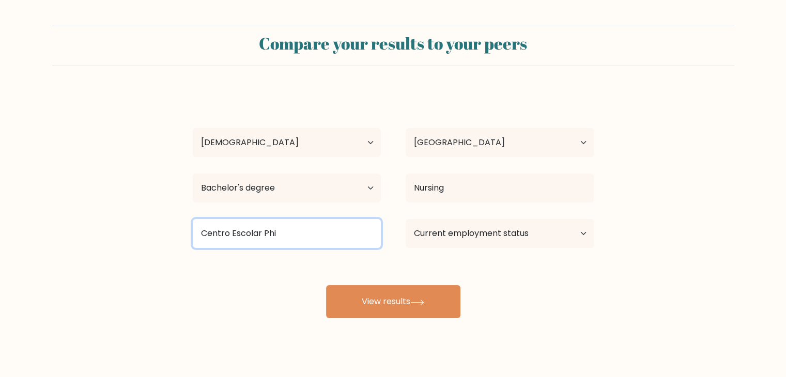
click at [294, 238] on input "Centro Escolar Phi" at bounding box center [287, 233] width 188 height 29
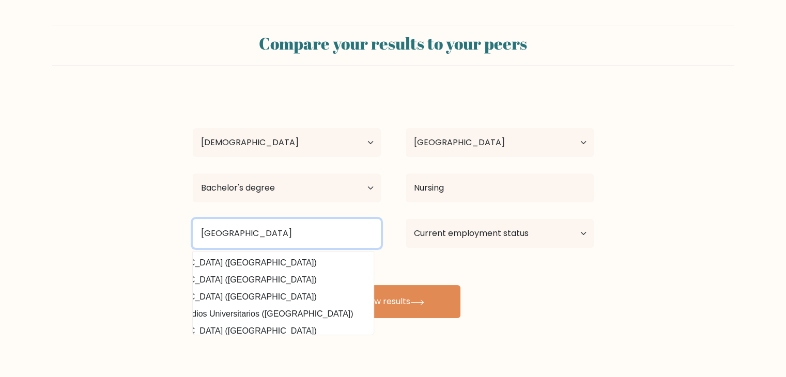
type input "Centro Escolar Philippines"
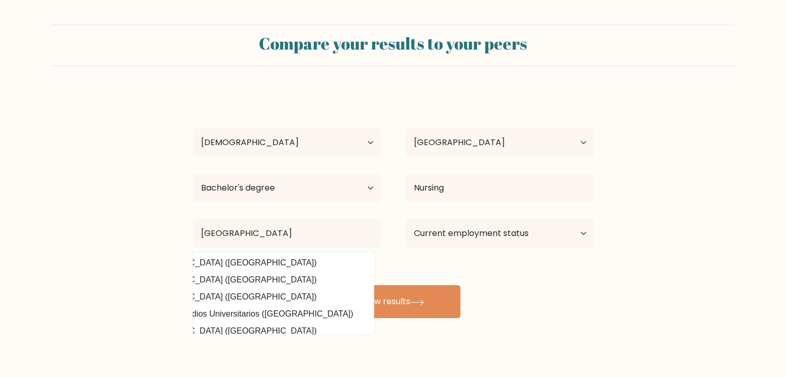
click at [539, 272] on div "Mari Leisa Paracad Age Under 18 years old 18-24 years old 25-34 years old 35-44…" at bounding box center [393, 204] width 413 height 227
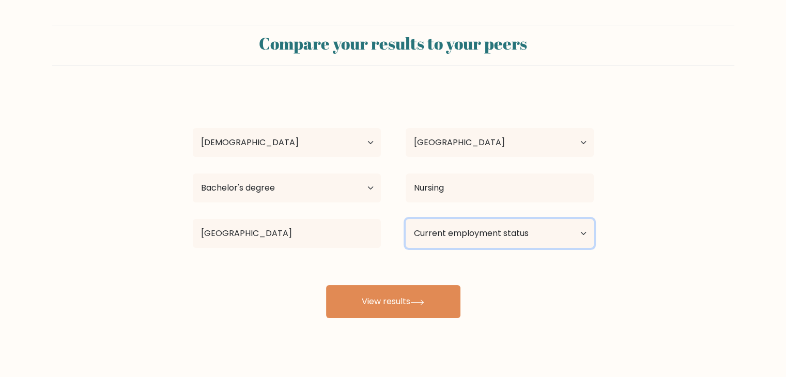
click at [512, 235] on select "Current employment status Employed Student Retired Other / prefer not to answer" at bounding box center [500, 233] width 188 height 29
select select "employed"
click at [406, 219] on select "Current employment status Employed Student Retired Other / prefer not to answer" at bounding box center [500, 233] width 188 height 29
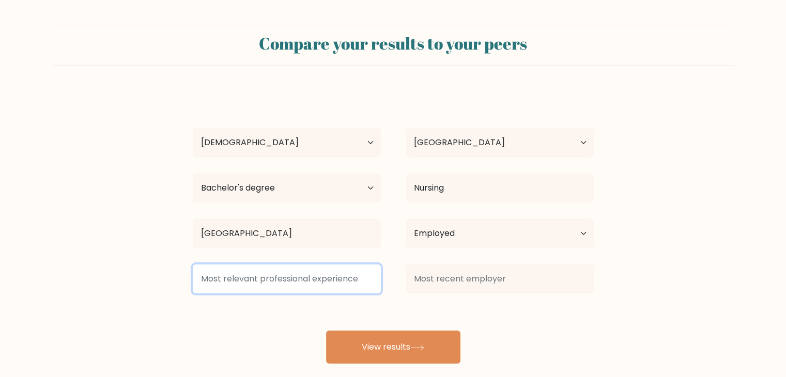
click at [294, 284] on input at bounding box center [287, 279] width 188 height 29
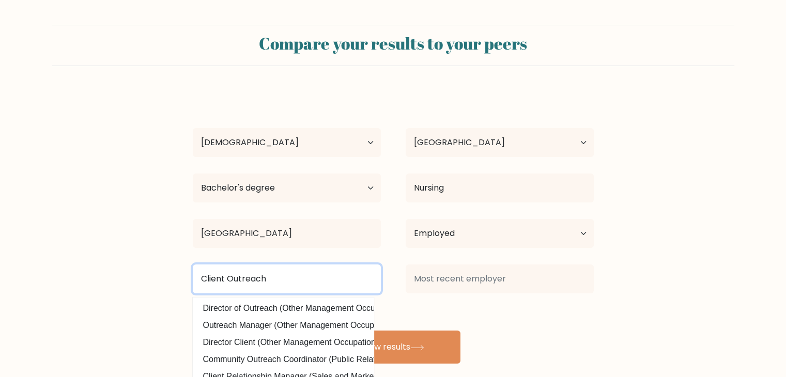
type input "Client Outreach"
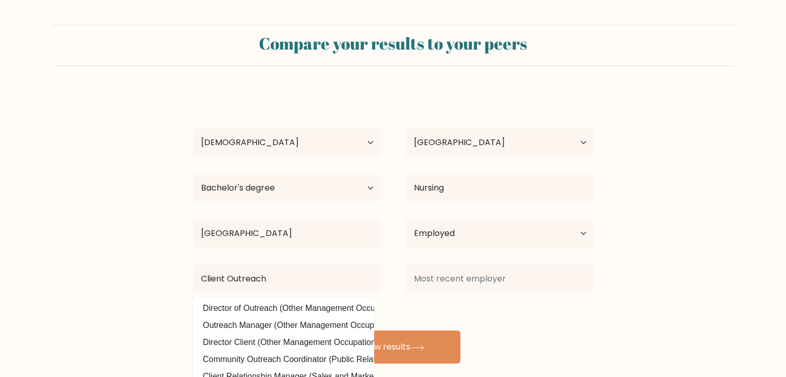
click at [673, 310] on form "Compare your results to your peers Mari Leisa Paracad Age Under 18 years old 18…" at bounding box center [393, 194] width 786 height 339
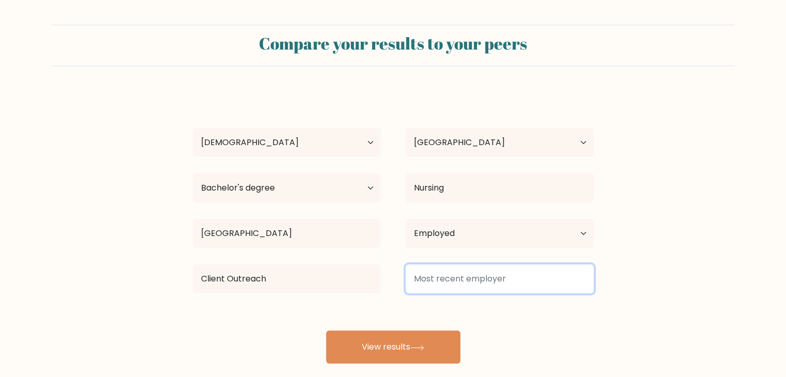
click at [456, 278] on input at bounding box center [500, 279] width 188 height 29
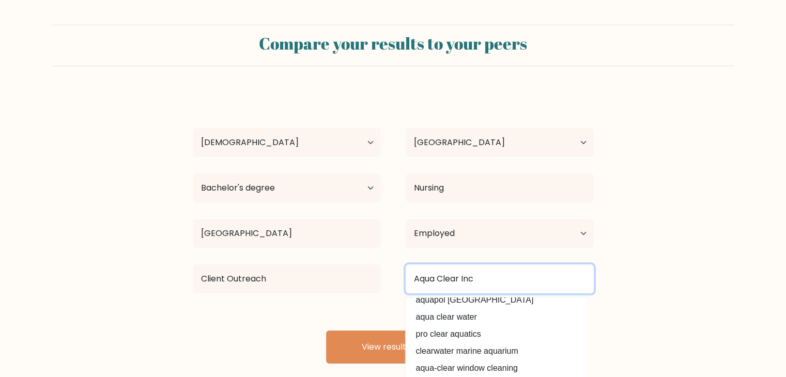
scroll to position [93, 0]
type input "Aqua Clear Inc"
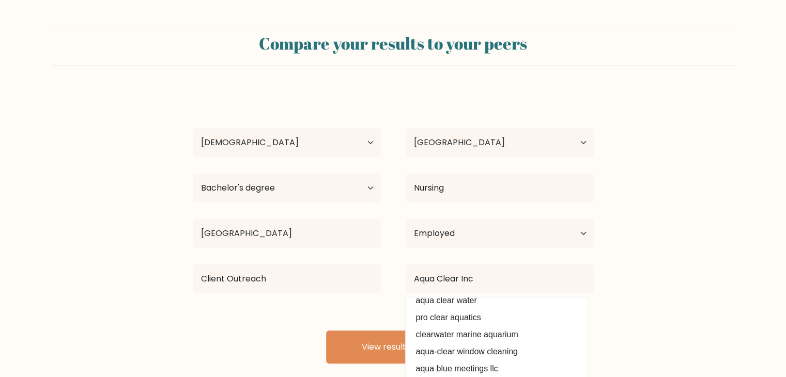
click at [713, 309] on form "Compare your results to your peers Mari Leisa Paracad Age Under 18 years old 18…" at bounding box center [393, 194] width 786 height 339
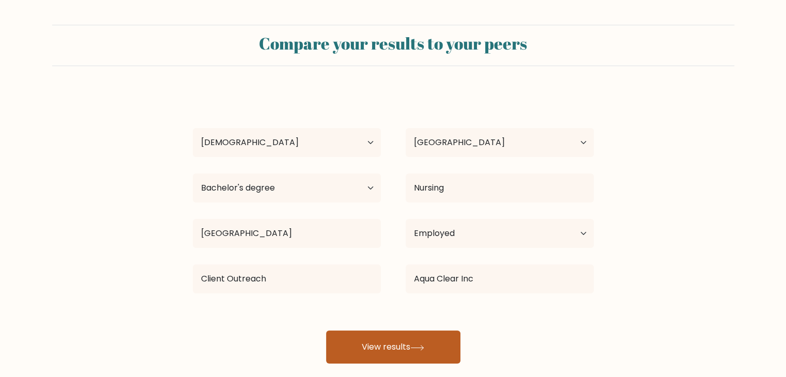
click at [401, 358] on button "View results" at bounding box center [393, 347] width 134 height 33
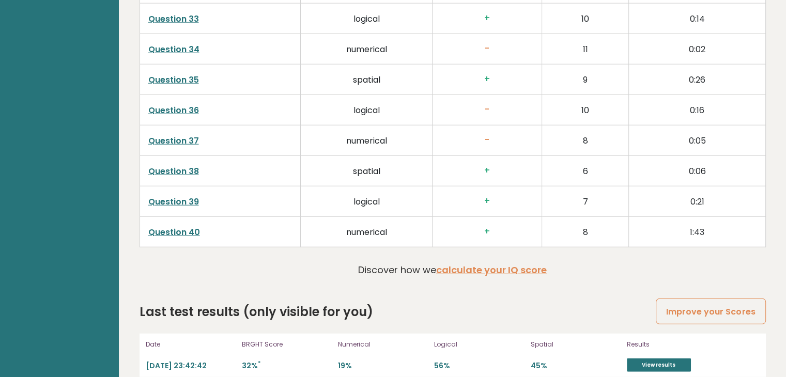
scroll to position [2640, 0]
click at [661, 359] on link "View results" at bounding box center [659, 365] width 64 height 13
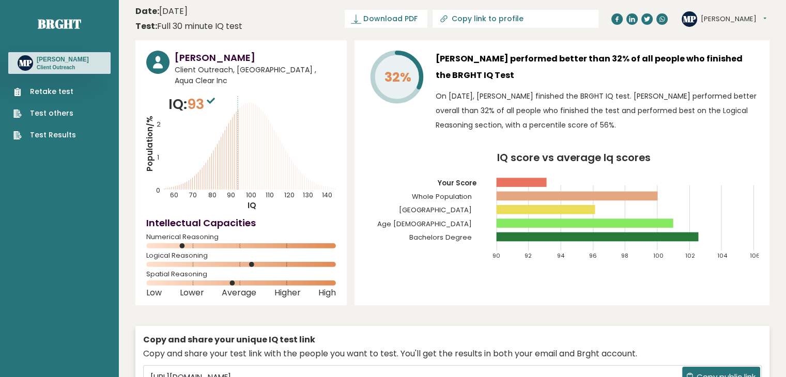
scroll to position [0, 0]
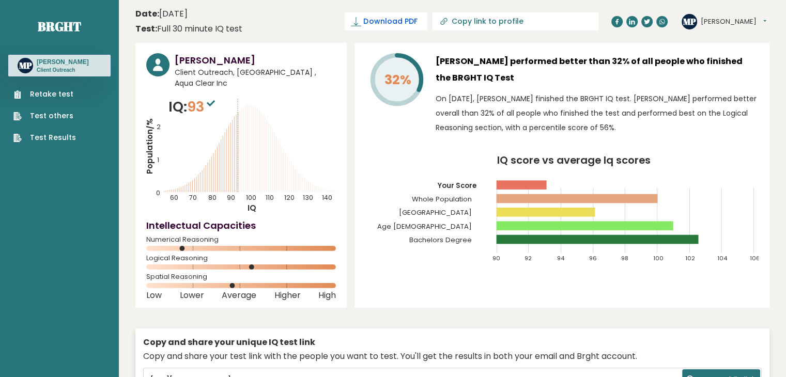
click at [417, 20] on span "Download PDF" at bounding box center [390, 21] width 54 height 11
click at [525, 21] on input "Copy link to profile" at bounding box center [521, 21] width 141 height 8
type input "https://brght.org/profile/mari-leisa-paracad/?utm_source=share&utm_medium=copy&…"
click at [412, 23] on icon at bounding box center [407, 22] width 10 height 10
click at [409, 22] on icon at bounding box center [406, 22] width 5 height 5
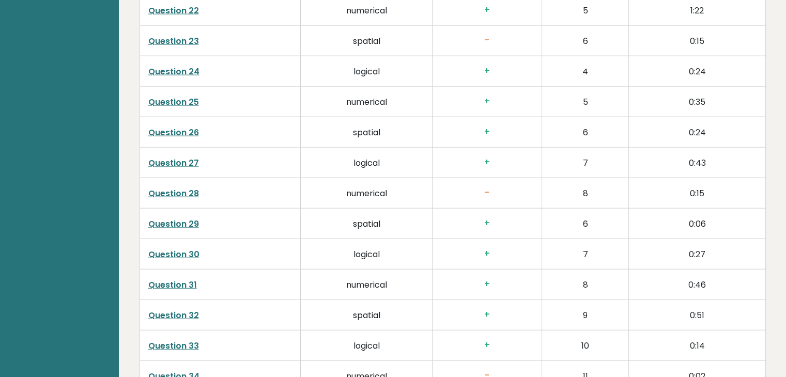
scroll to position [2640, 0]
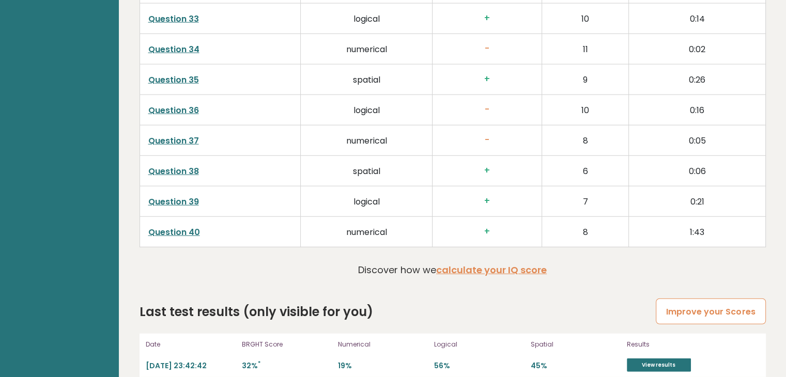
click at [705, 299] on link "Improve your Scores" at bounding box center [711, 312] width 110 height 26
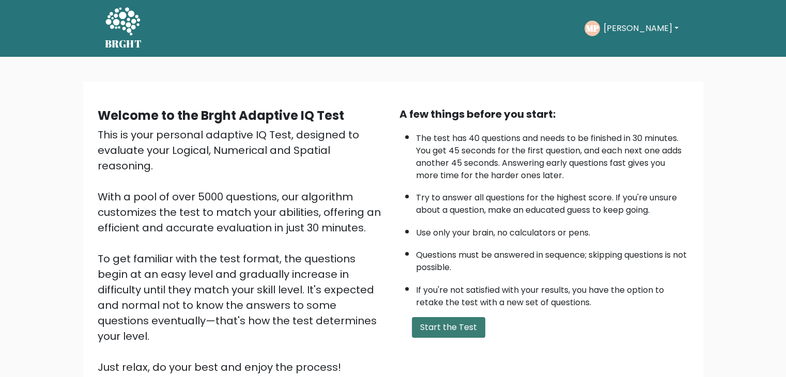
click at [424, 327] on button "Start the Test" at bounding box center [448, 327] width 73 height 21
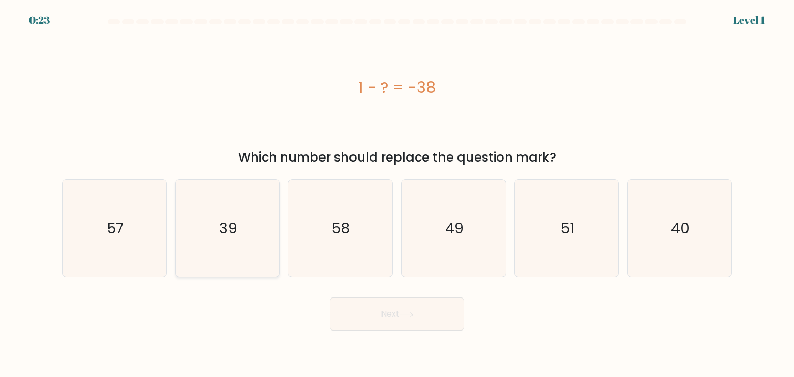
click at [242, 237] on icon "39" at bounding box center [227, 228] width 97 height 97
click at [397, 194] on input "b. 39" at bounding box center [397, 191] width 1 height 5
radio input "true"
click at [410, 318] on button "Next" at bounding box center [397, 314] width 134 height 33
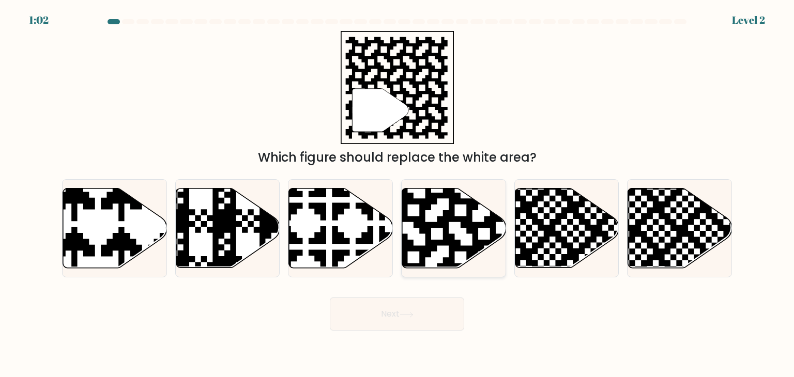
click at [430, 219] on icon at bounding box center [454, 229] width 104 height 80
click at [397, 194] on input "d." at bounding box center [397, 191] width 1 height 5
radio input "true"
click at [417, 305] on button "Next" at bounding box center [397, 314] width 134 height 33
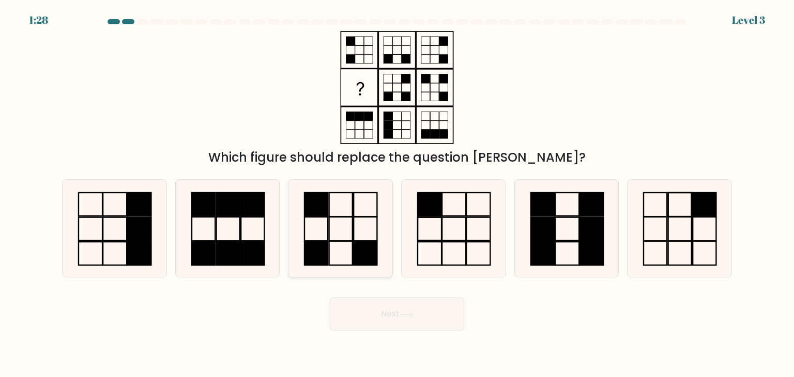
click at [356, 237] on icon at bounding box center [339, 228] width 97 height 97
click at [397, 194] on input "c." at bounding box center [397, 191] width 1 height 5
radio input "true"
click at [422, 315] on button "Next" at bounding box center [397, 314] width 134 height 33
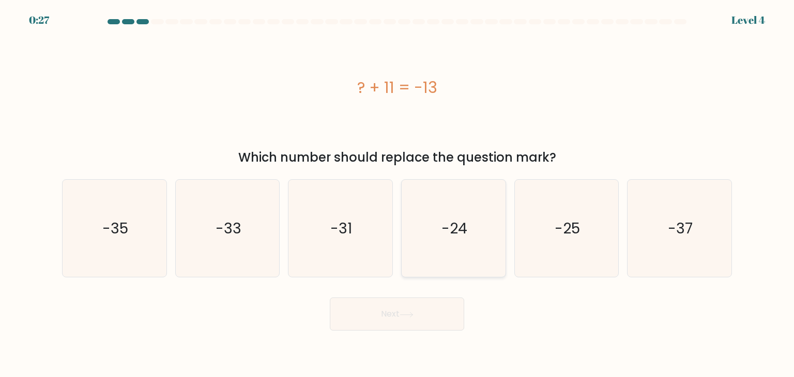
click at [450, 238] on text "-24" at bounding box center [454, 228] width 26 height 21
click at [397, 194] on input "d. -24" at bounding box center [397, 191] width 1 height 5
radio input "true"
click at [431, 311] on button "Next" at bounding box center [397, 314] width 134 height 33
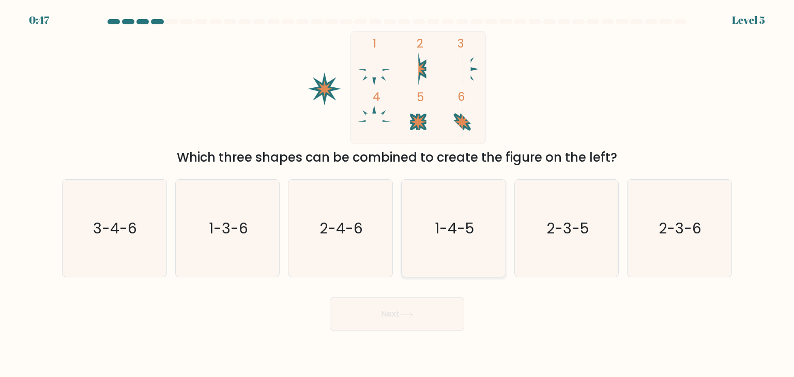
drag, startPoint x: 443, startPoint y: 219, endPoint x: 442, endPoint y: 229, distance: 10.4
click at [443, 222] on text "1-4-5" at bounding box center [454, 228] width 39 height 21
click at [397, 194] on input "d. 1-4-5" at bounding box center [397, 191] width 1 height 5
radio input "true"
click at [424, 312] on button "Next" at bounding box center [397, 314] width 134 height 33
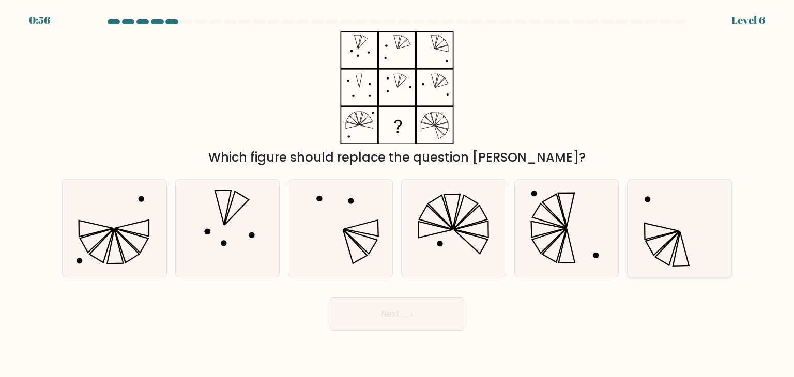
click at [678, 237] on icon at bounding box center [667, 249] width 24 height 34
click at [397, 194] on input "f." at bounding box center [397, 191] width 1 height 5
radio input "true"
click at [436, 325] on button "Next" at bounding box center [397, 314] width 134 height 33
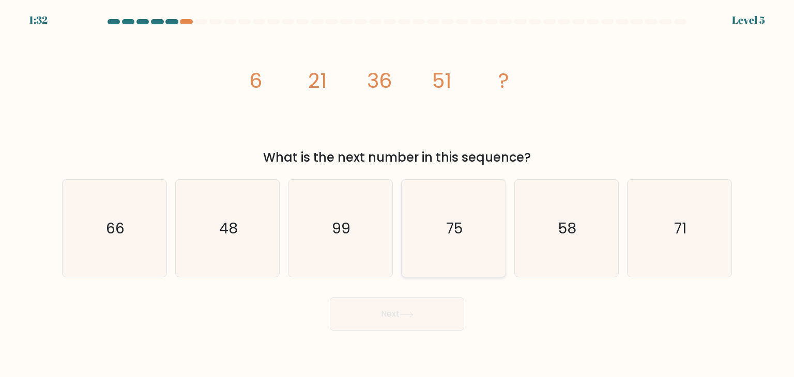
click at [452, 239] on icon "75" at bounding box center [453, 228] width 97 height 97
click at [397, 194] on input "d. 75" at bounding box center [397, 191] width 1 height 5
radio input "true"
click at [413, 309] on button "Next" at bounding box center [397, 314] width 134 height 33
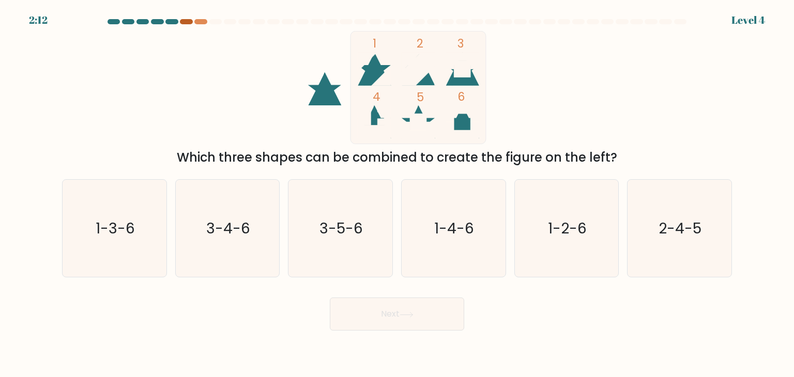
click at [186, 22] on div at bounding box center [186, 21] width 12 height 5
click at [238, 220] on text "3-4-6" at bounding box center [228, 228] width 44 height 21
click at [397, 194] on input "b. 3-4-6" at bounding box center [397, 191] width 1 height 5
radio input "true"
click at [340, 248] on icon "3-5-6" at bounding box center [339, 228] width 97 height 97
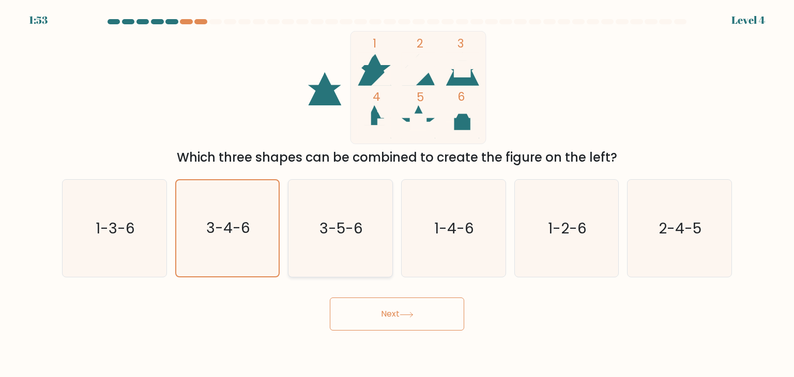
click at [397, 194] on input "c. 3-5-6" at bounding box center [397, 191] width 1 height 5
radio input "true"
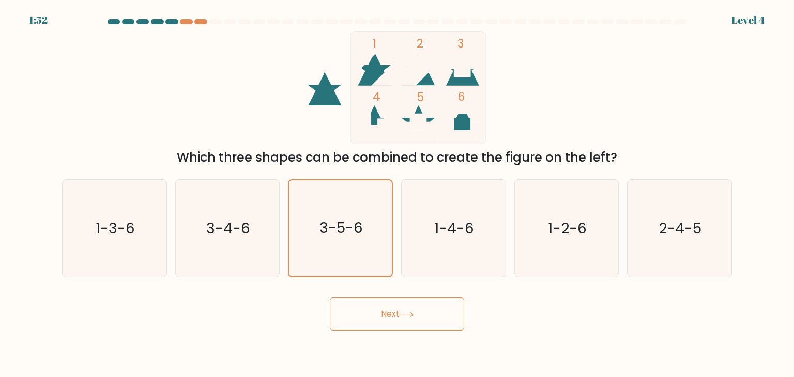
click at [396, 305] on button "Next" at bounding box center [397, 314] width 134 height 33
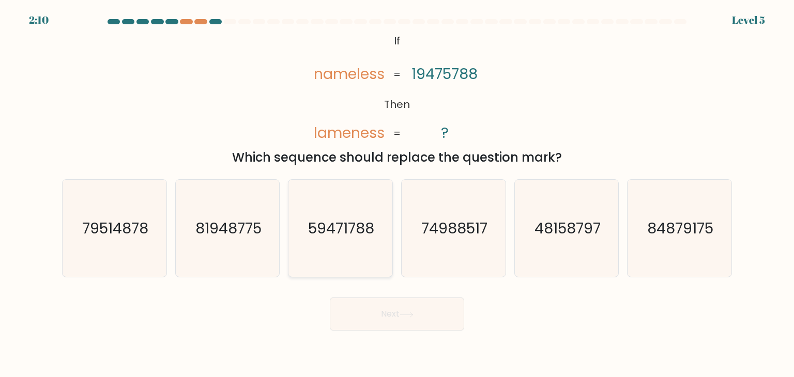
click at [335, 232] on text "59471788" at bounding box center [342, 228] width 66 height 21
click at [397, 194] on input "c. 59471788" at bounding box center [397, 191] width 1 height 5
radio input "true"
click at [448, 320] on button "Next" at bounding box center [397, 314] width 134 height 33
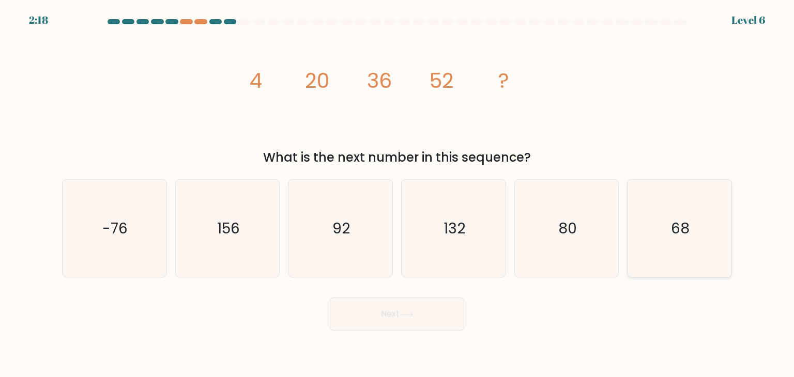
click at [668, 237] on icon "68" at bounding box center [678, 228] width 97 height 97
click at [397, 194] on input "f. 68" at bounding box center [397, 191] width 1 height 5
radio input "true"
click at [411, 318] on button "Next" at bounding box center [397, 314] width 134 height 33
click at [410, 317] on icon at bounding box center [406, 315] width 14 height 6
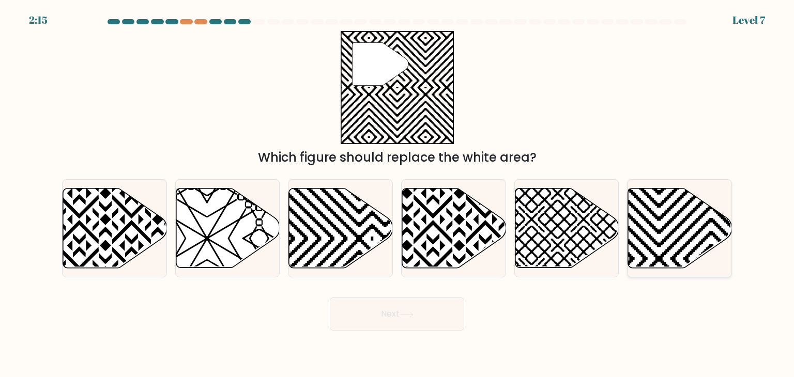
click at [655, 229] on icon at bounding box center [711, 271] width 209 height 209
click at [397, 194] on input "f." at bounding box center [397, 191] width 1 height 5
radio input "true"
click at [692, 234] on icon at bounding box center [679, 228] width 103 height 79
click at [397, 194] on input "f." at bounding box center [397, 191] width 1 height 5
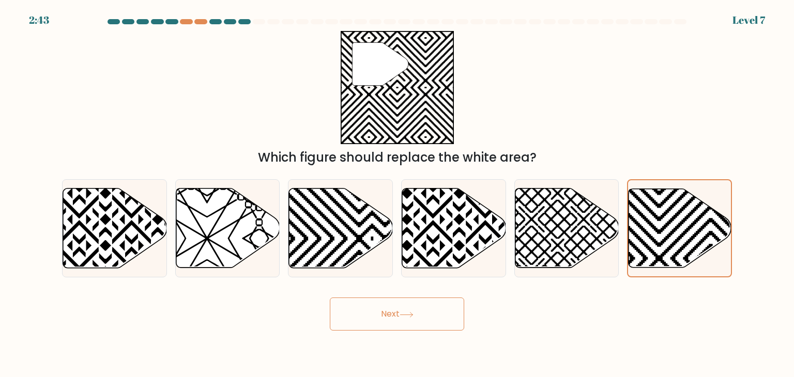
click at [396, 321] on button "Next" at bounding box center [397, 314] width 134 height 33
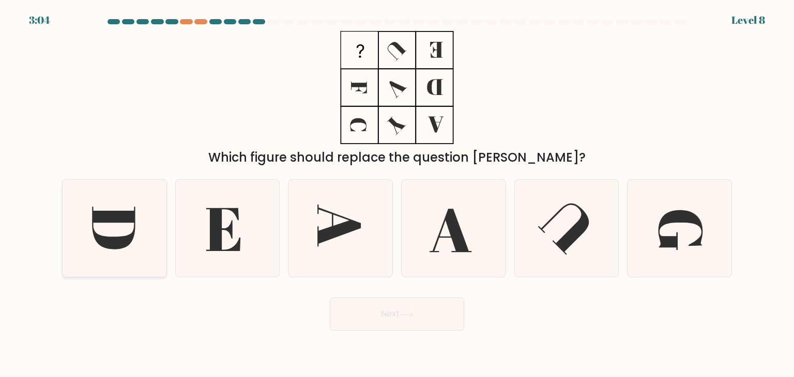
click at [109, 232] on icon at bounding box center [114, 228] width 97 height 97
click at [397, 194] on input "a." at bounding box center [397, 191] width 1 height 5
radio input "true"
click at [416, 315] on button "Next" at bounding box center [397, 314] width 134 height 33
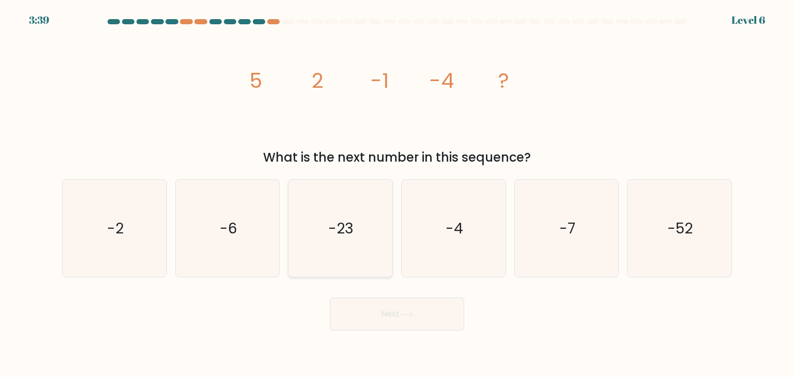
click at [330, 254] on icon "-23" at bounding box center [339, 228] width 97 height 97
click at [397, 194] on input "c. -23" at bounding box center [397, 191] width 1 height 5
radio input "true"
click at [372, 306] on button "Next" at bounding box center [397, 314] width 134 height 33
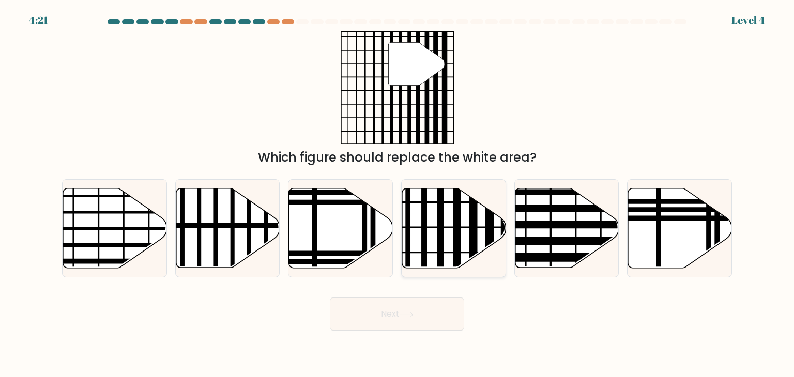
click at [473, 228] on line at bounding box center [473, 271] width 0 height 209
click at [397, 194] on input "d." at bounding box center [397, 191] width 1 height 5
radio input "true"
click at [452, 310] on button "Next" at bounding box center [397, 314] width 134 height 33
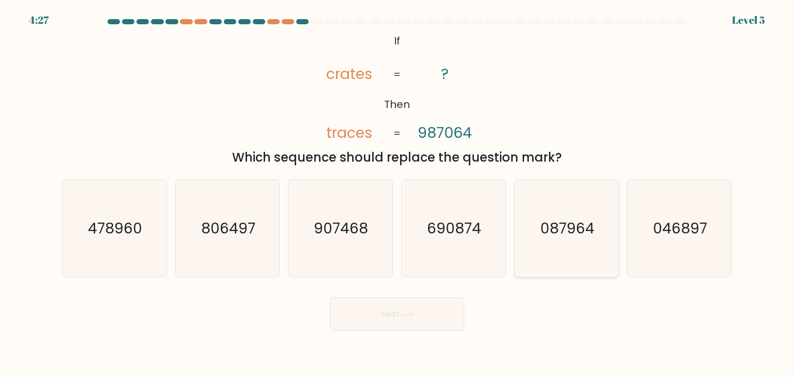
click at [554, 244] on icon "087964" at bounding box center [566, 228] width 97 height 97
click at [397, 194] on input "e. 087964" at bounding box center [397, 191] width 1 height 5
radio input "true"
click at [418, 319] on button "Next" at bounding box center [397, 314] width 134 height 33
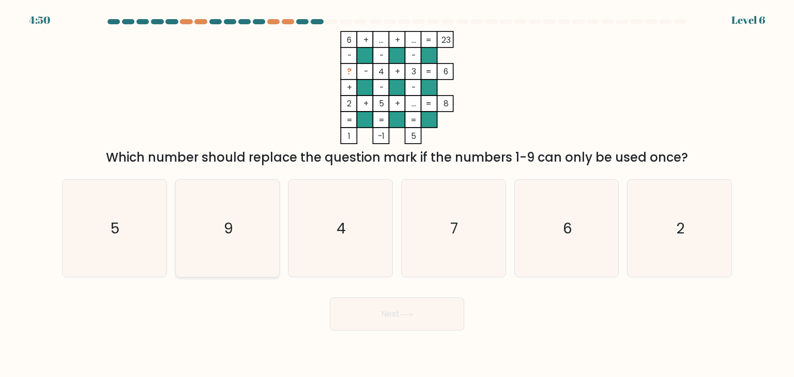
drag, startPoint x: 213, startPoint y: 235, endPoint x: 321, endPoint y: 290, distance: 120.9
click at [215, 235] on icon "9" at bounding box center [227, 228] width 97 height 97
click at [397, 194] on input "b. 9" at bounding box center [397, 191] width 1 height 5
radio input "true"
click at [440, 309] on button "Next" at bounding box center [397, 314] width 134 height 33
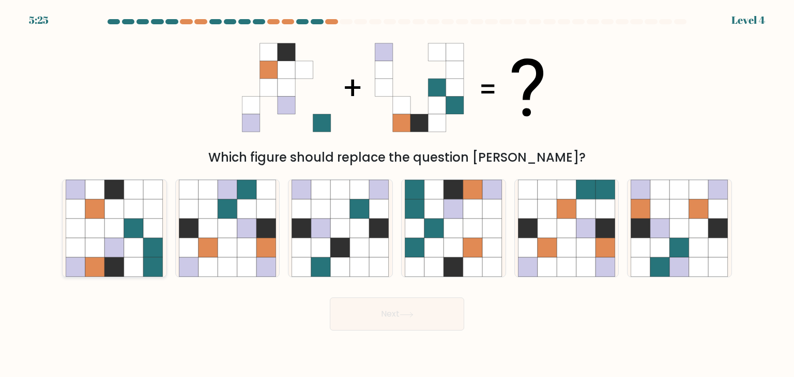
click at [143, 245] on icon at bounding box center [134, 248] width 20 height 20
click at [397, 194] on input "a." at bounding box center [397, 191] width 1 height 5
radio input "true"
click at [438, 307] on button "Next" at bounding box center [397, 314] width 134 height 33
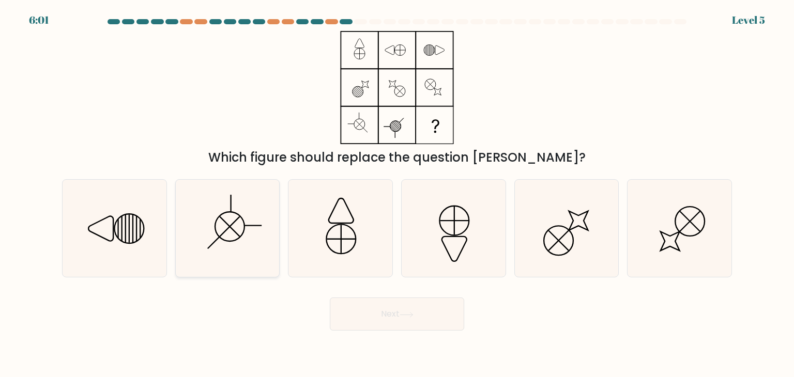
click at [275, 237] on icon at bounding box center [227, 228] width 97 height 97
click at [397, 194] on input "b." at bounding box center [397, 191] width 1 height 5
radio input "true"
click at [438, 335] on body "6:00 Level 5" at bounding box center [397, 188] width 794 height 377
click at [434, 322] on button "Next" at bounding box center [397, 314] width 134 height 33
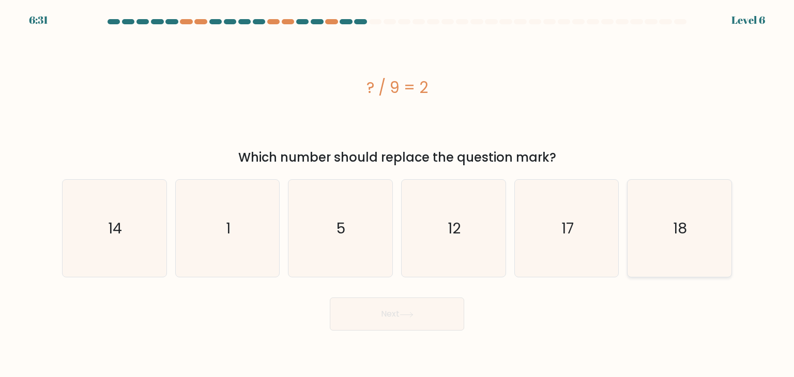
click at [699, 238] on icon "18" at bounding box center [678, 228] width 97 height 97
click at [397, 194] on input "f. 18" at bounding box center [397, 191] width 1 height 5
radio input "true"
click at [424, 316] on button "Next" at bounding box center [397, 314] width 134 height 33
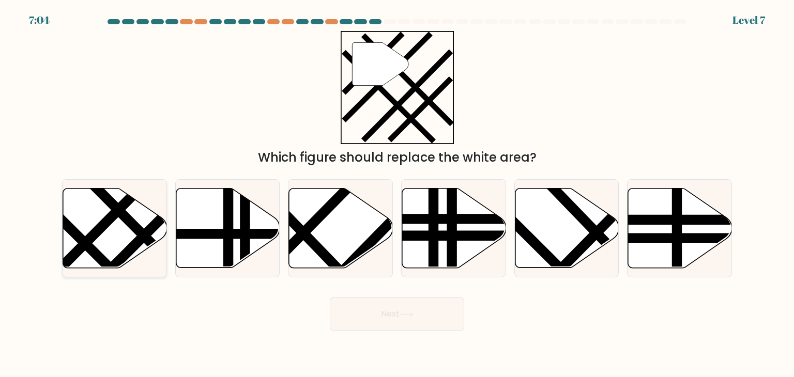
click at [104, 239] on icon at bounding box center [115, 229] width 104 height 80
click at [397, 194] on input "a." at bounding box center [397, 191] width 1 height 5
radio input "true"
click at [442, 314] on button "Next" at bounding box center [397, 314] width 134 height 33
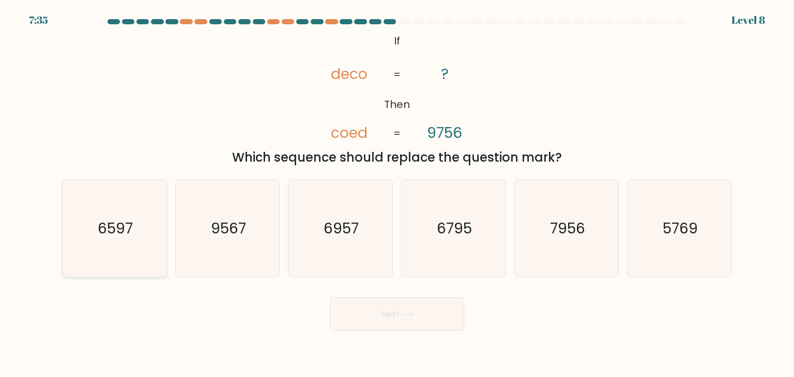
click at [121, 229] on text "6597" at bounding box center [115, 228] width 35 height 21
click at [397, 194] on input "a. 6597" at bounding box center [397, 191] width 1 height 5
radio input "true"
click at [428, 317] on button "Next" at bounding box center [397, 314] width 134 height 33
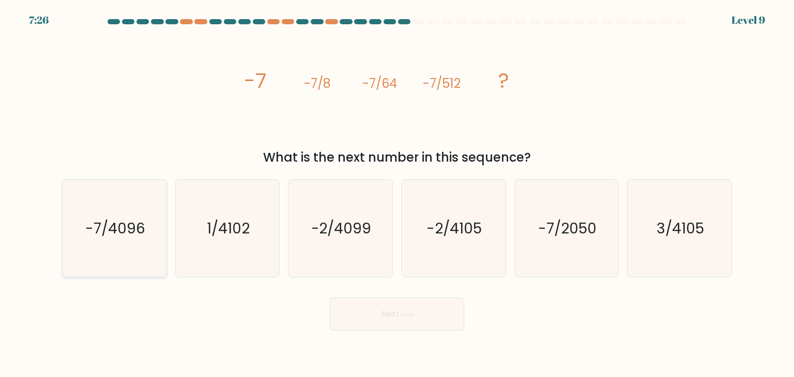
click at [112, 244] on icon "-7/4096" at bounding box center [114, 228] width 97 height 97
click at [397, 194] on input "a. -7/4096" at bounding box center [397, 191] width 1 height 5
radio input "true"
click at [415, 310] on button "Next" at bounding box center [397, 314] width 134 height 33
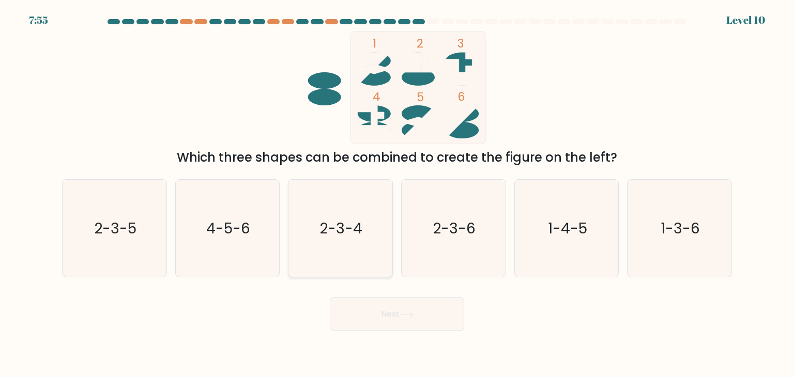
click at [359, 244] on icon "2-3-4" at bounding box center [339, 228] width 97 height 97
click at [397, 194] on input "c. 2-3-4" at bounding box center [397, 191] width 1 height 5
radio input "true"
click at [378, 296] on div "Next" at bounding box center [397, 310] width 682 height 41
click at [382, 311] on button "Next" at bounding box center [397, 314] width 134 height 33
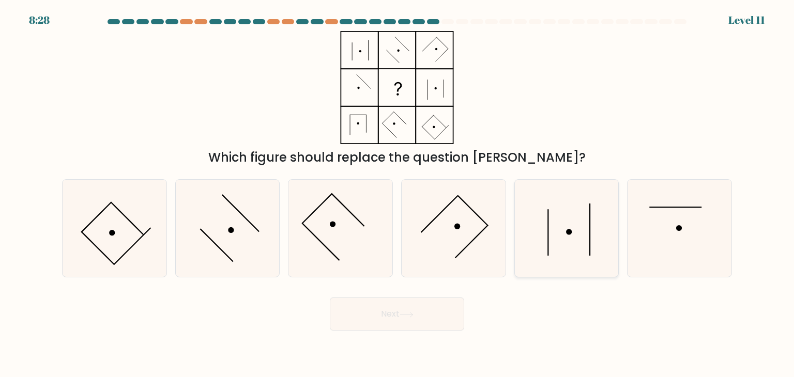
click at [578, 220] on icon at bounding box center [566, 228] width 97 height 97
click at [397, 194] on input "e." at bounding box center [397, 191] width 1 height 5
radio input "true"
click at [246, 222] on icon at bounding box center [227, 228] width 97 height 97
click at [397, 194] on input "b." at bounding box center [397, 191] width 1 height 5
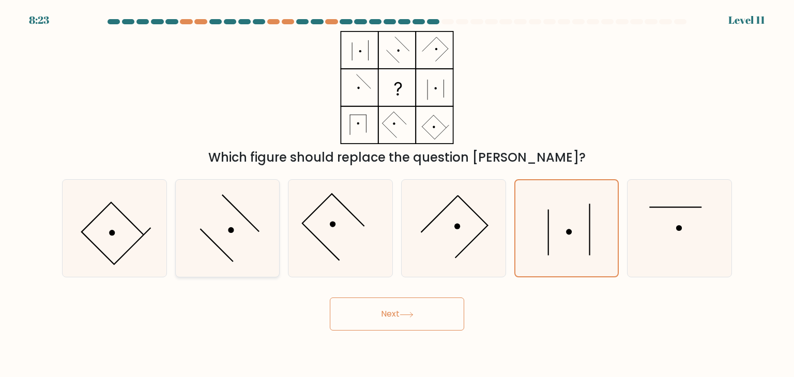
radio input "true"
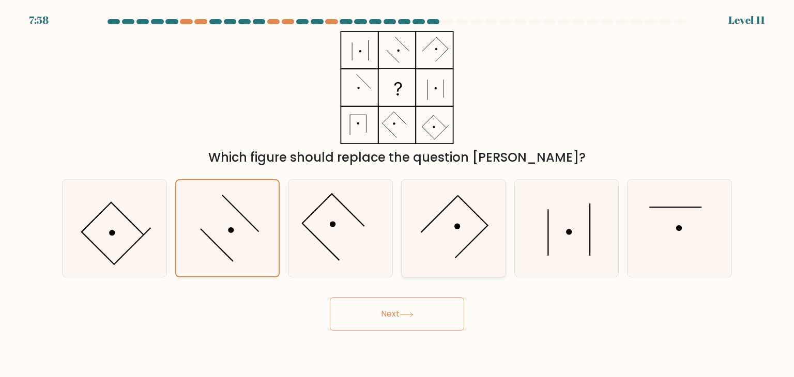
click at [448, 241] on icon at bounding box center [453, 228] width 97 height 97
click at [397, 194] on input "d." at bounding box center [397, 191] width 1 height 5
radio input "true"
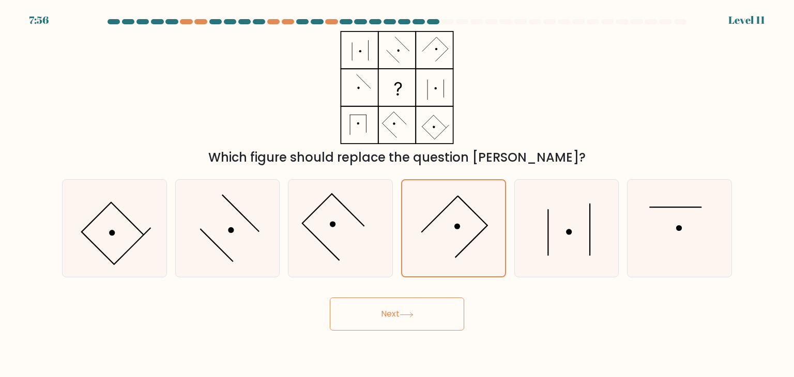
click at [420, 311] on button "Next" at bounding box center [397, 314] width 134 height 33
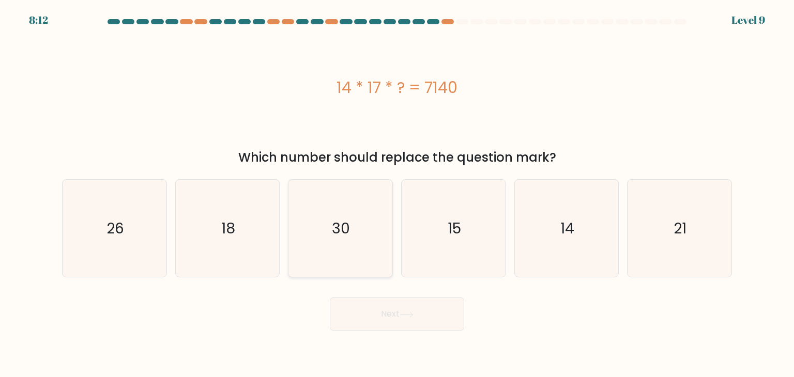
click at [367, 220] on icon "30" at bounding box center [339, 228] width 97 height 97
click at [397, 194] on input "c. 30" at bounding box center [397, 191] width 1 height 5
radio input "true"
click at [409, 319] on button "Next" at bounding box center [397, 314] width 134 height 33
click at [424, 310] on button "Next" at bounding box center [397, 314] width 134 height 33
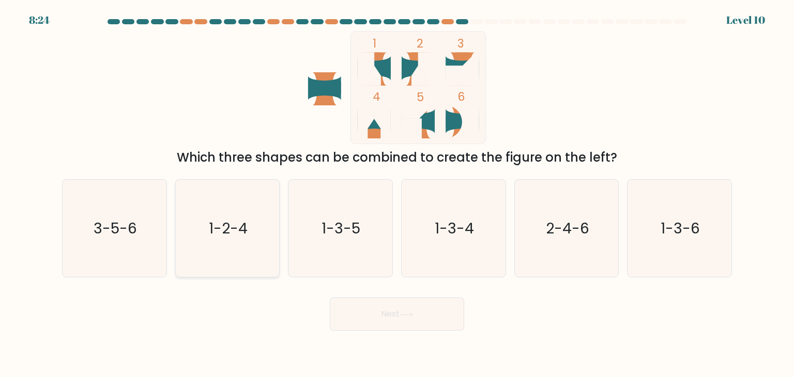
click at [238, 250] on icon "1-2-4" at bounding box center [227, 228] width 97 height 97
click at [397, 194] on input "b. 1-2-4" at bounding box center [397, 191] width 1 height 5
radio input "true"
click at [399, 314] on button "Next" at bounding box center [397, 314] width 134 height 33
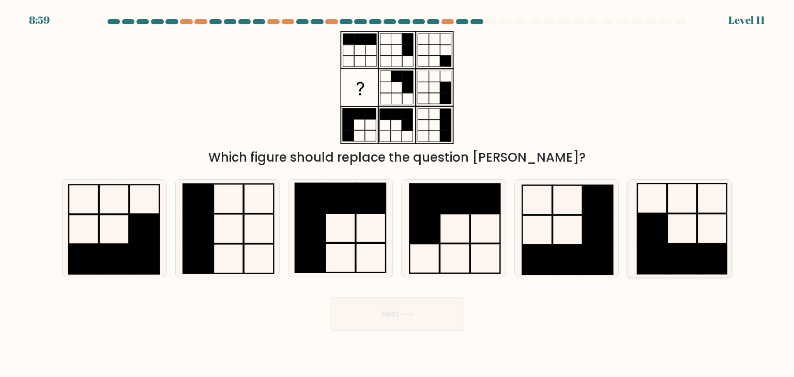
click at [680, 236] on icon at bounding box center [678, 228] width 97 height 97
click at [397, 194] on input "f." at bounding box center [397, 191] width 1 height 5
radio input "true"
click at [440, 304] on button "Next" at bounding box center [397, 314] width 134 height 33
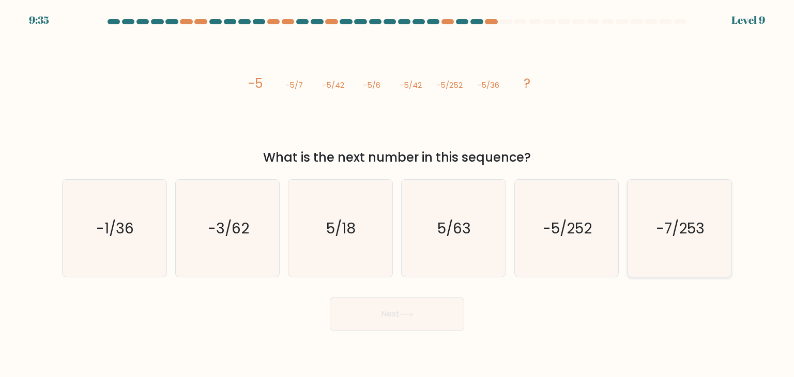
click at [682, 237] on text "-7/253" at bounding box center [680, 228] width 49 height 21
click at [397, 194] on input "f. -7/253" at bounding box center [397, 191] width 1 height 5
radio input "true"
click at [402, 315] on icon at bounding box center [406, 315] width 14 height 6
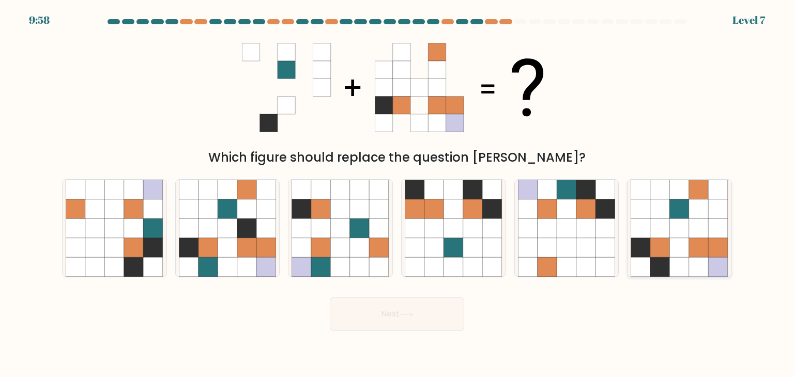
click at [687, 265] on icon at bounding box center [680, 268] width 20 height 20
click at [397, 194] on input "f." at bounding box center [397, 191] width 1 height 5
radio input "true"
click at [436, 304] on button "Next" at bounding box center [397, 314] width 134 height 33
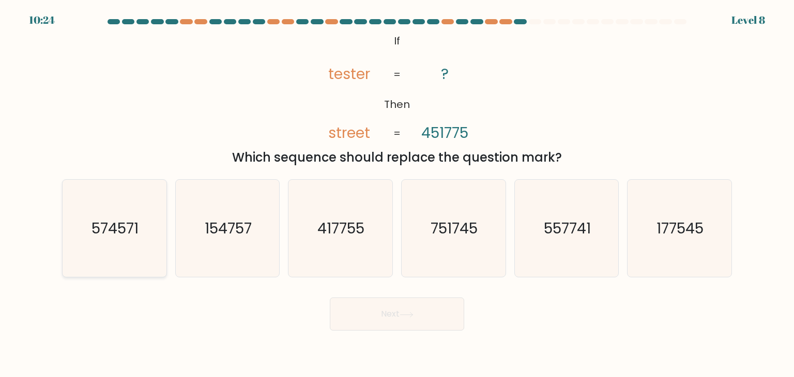
click at [118, 234] on text "574571" at bounding box center [115, 228] width 47 height 21
click at [397, 194] on input "a. 574571" at bounding box center [397, 191] width 1 height 5
radio input "true"
click at [422, 307] on button "Next" at bounding box center [397, 314] width 134 height 33
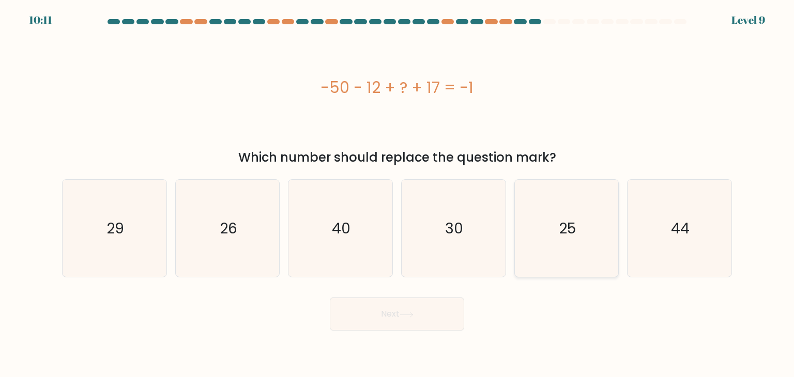
click at [580, 232] on icon "25" at bounding box center [566, 228] width 97 height 97
click at [397, 194] on input "e. 25" at bounding box center [397, 191] width 1 height 5
radio input "true"
click at [380, 326] on button "Next" at bounding box center [397, 314] width 134 height 33
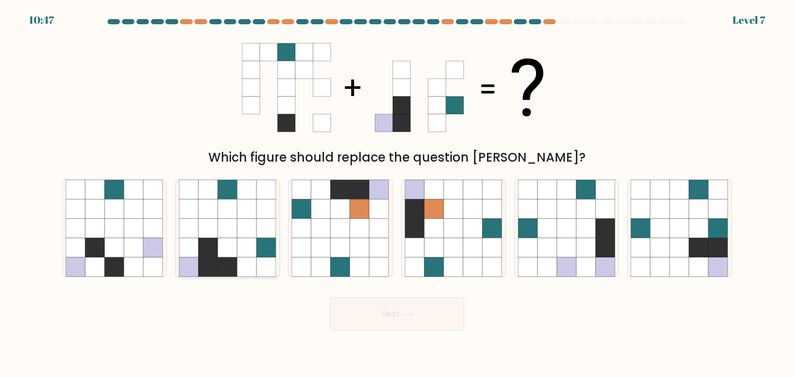
click at [230, 244] on icon at bounding box center [228, 248] width 20 height 20
click at [397, 194] on input "b." at bounding box center [397, 191] width 1 height 5
radio input "true"
click at [233, 257] on icon at bounding box center [227, 247] width 19 height 19
click at [397, 194] on input "b." at bounding box center [397, 191] width 1 height 5
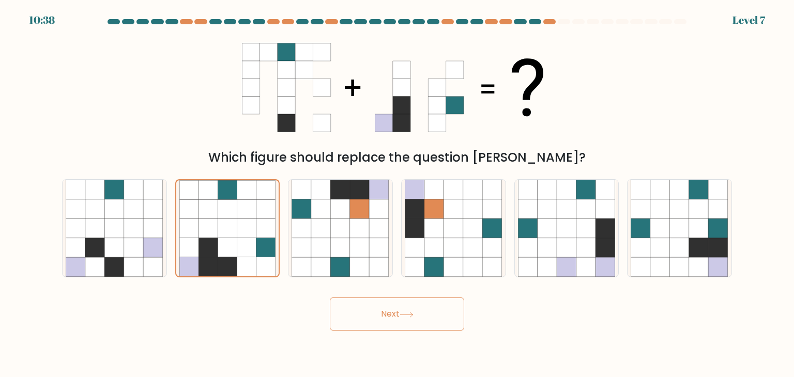
click at [401, 320] on button "Next" at bounding box center [397, 314] width 134 height 33
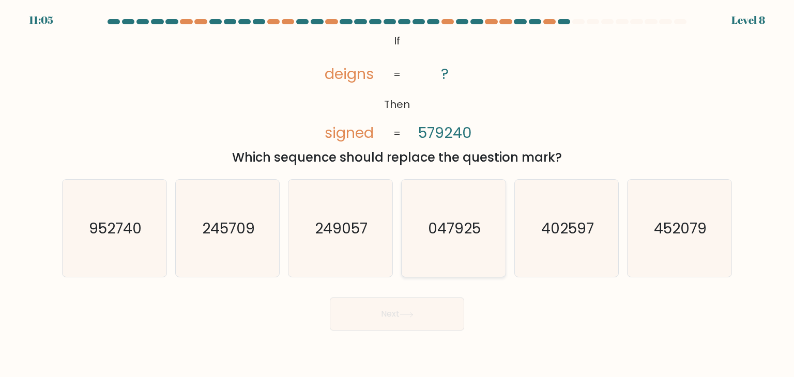
click at [461, 195] on icon "047925" at bounding box center [453, 228] width 97 height 97
click at [397, 194] on input "d. 047925" at bounding box center [397, 191] width 1 height 5
radio input "true"
click at [430, 325] on button "Next" at bounding box center [397, 314] width 134 height 33
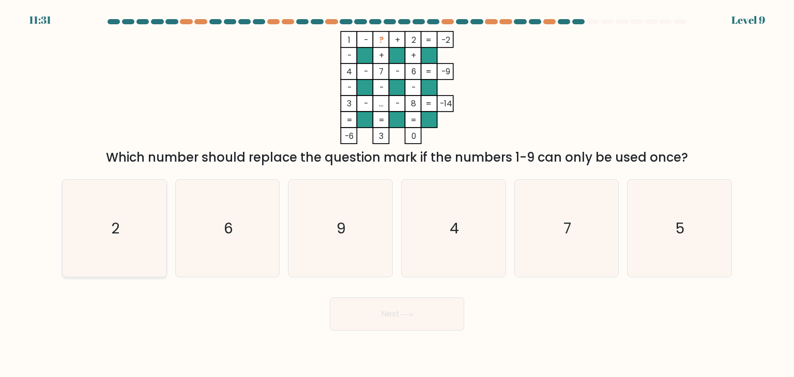
drag, startPoint x: 110, startPoint y: 254, endPoint x: 165, endPoint y: 278, distance: 60.4
click at [112, 252] on icon "2" at bounding box center [114, 228] width 97 height 97
click at [397, 194] on input "a. 2" at bounding box center [397, 191] width 1 height 5
radio input "true"
click at [393, 320] on button "Next" at bounding box center [397, 314] width 134 height 33
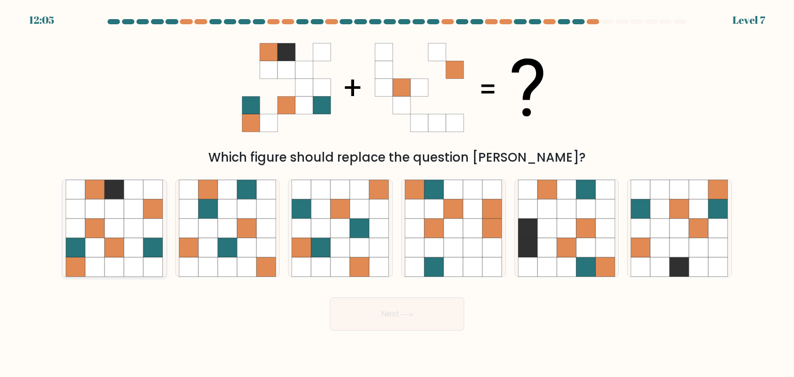
click at [86, 239] on icon at bounding box center [95, 248] width 20 height 20
click at [397, 194] on input "a." at bounding box center [397, 191] width 1 height 5
radio input "true"
click at [376, 318] on button "Next" at bounding box center [397, 314] width 134 height 33
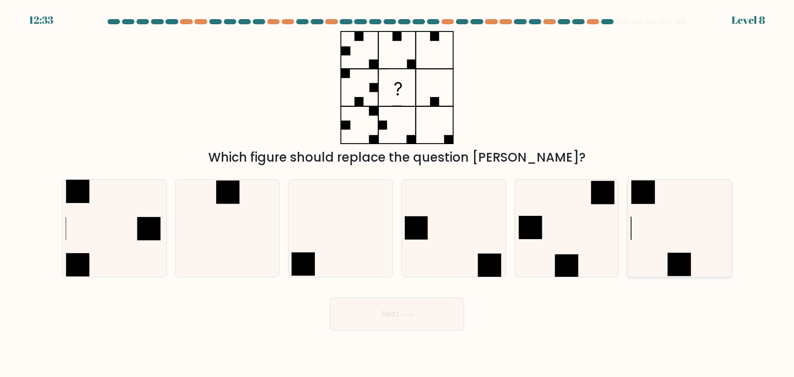
click at [672, 244] on icon at bounding box center [678, 228] width 97 height 97
click at [397, 194] on input "f." at bounding box center [397, 191] width 1 height 5
radio input "true"
click at [420, 318] on button "Next" at bounding box center [397, 314] width 134 height 33
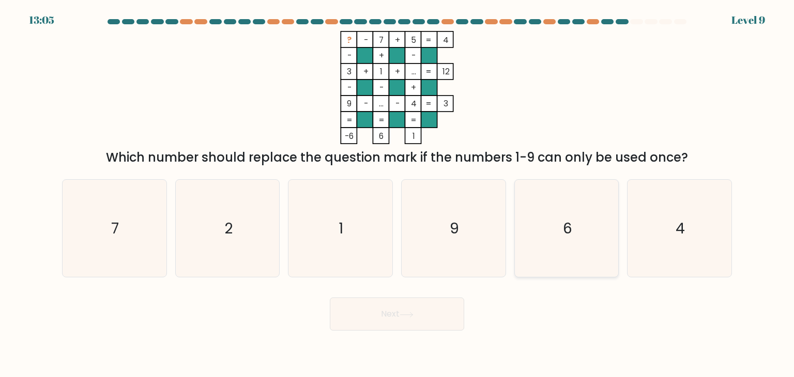
click at [581, 224] on icon "6" at bounding box center [566, 228] width 97 height 97
click at [397, 194] on input "e. 6" at bounding box center [397, 191] width 1 height 5
radio input "true"
click at [420, 324] on button "Next" at bounding box center [397, 314] width 134 height 33
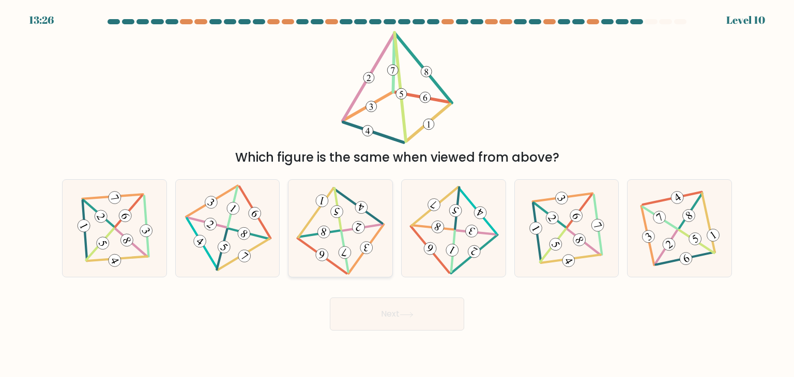
click at [338, 211] on 341 at bounding box center [336, 211] width 15 height 15
click at [397, 194] on input "c." at bounding box center [397, 191] width 1 height 5
radio input "true"
click at [399, 305] on button "Next" at bounding box center [397, 314] width 134 height 33
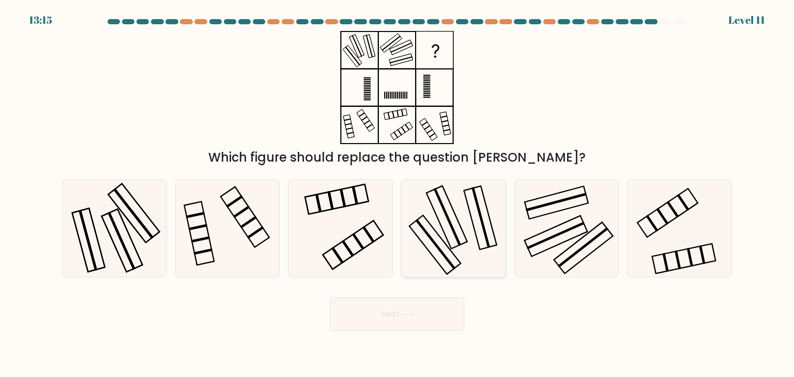
click at [455, 241] on icon at bounding box center [453, 228] width 97 height 97
click at [397, 194] on input "d." at bounding box center [397, 191] width 1 height 5
radio input "true"
click at [433, 311] on button "Next" at bounding box center [397, 314] width 134 height 33
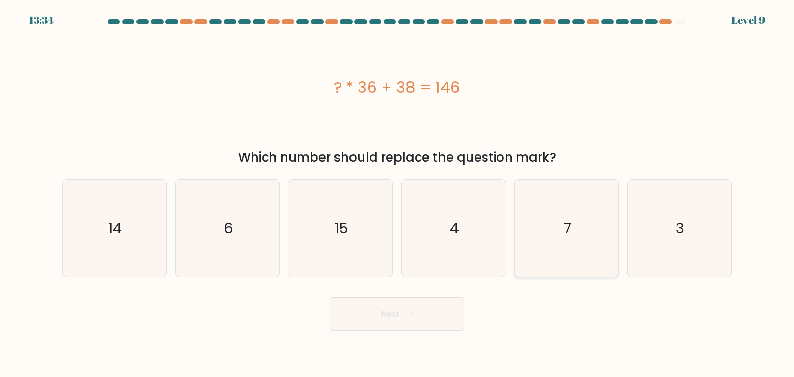
click at [574, 272] on icon "7" at bounding box center [566, 228] width 97 height 97
click at [397, 194] on input "e. 7" at bounding box center [397, 191] width 1 height 5
radio input "true"
click at [703, 226] on icon "3" at bounding box center [678, 228] width 97 height 97
click at [397, 194] on input "f. 3" at bounding box center [397, 191] width 1 height 5
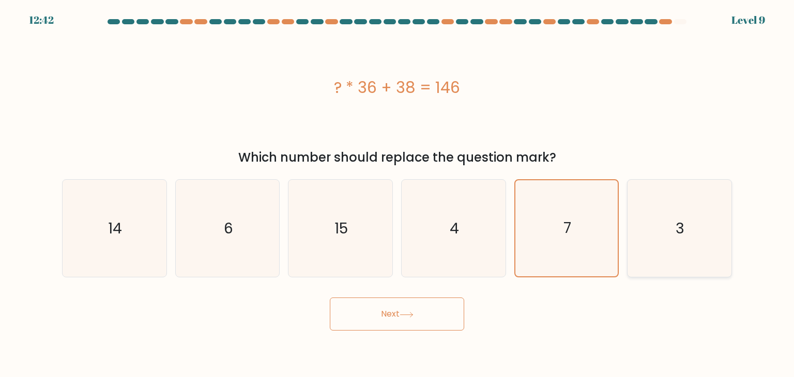
radio input "true"
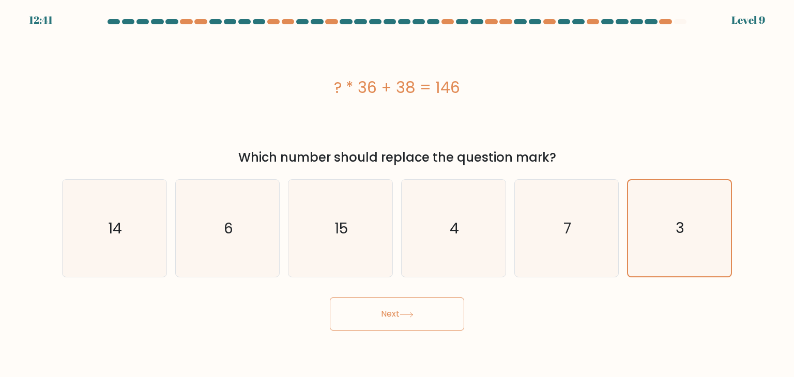
click at [416, 316] on button "Next" at bounding box center [397, 314] width 134 height 33
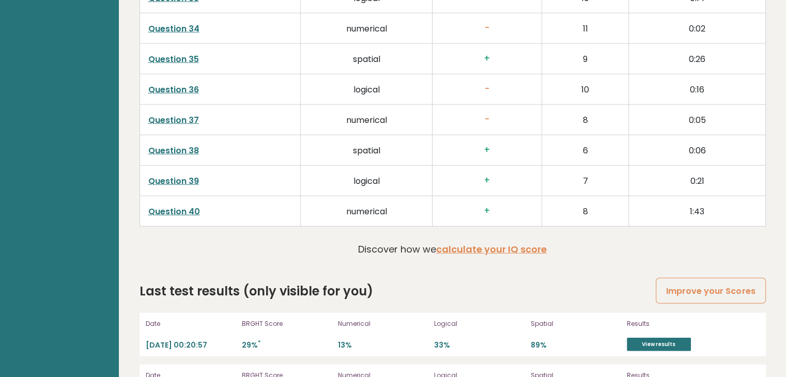
scroll to position [2691, 0]
